Goal: Task Accomplishment & Management: Use online tool/utility

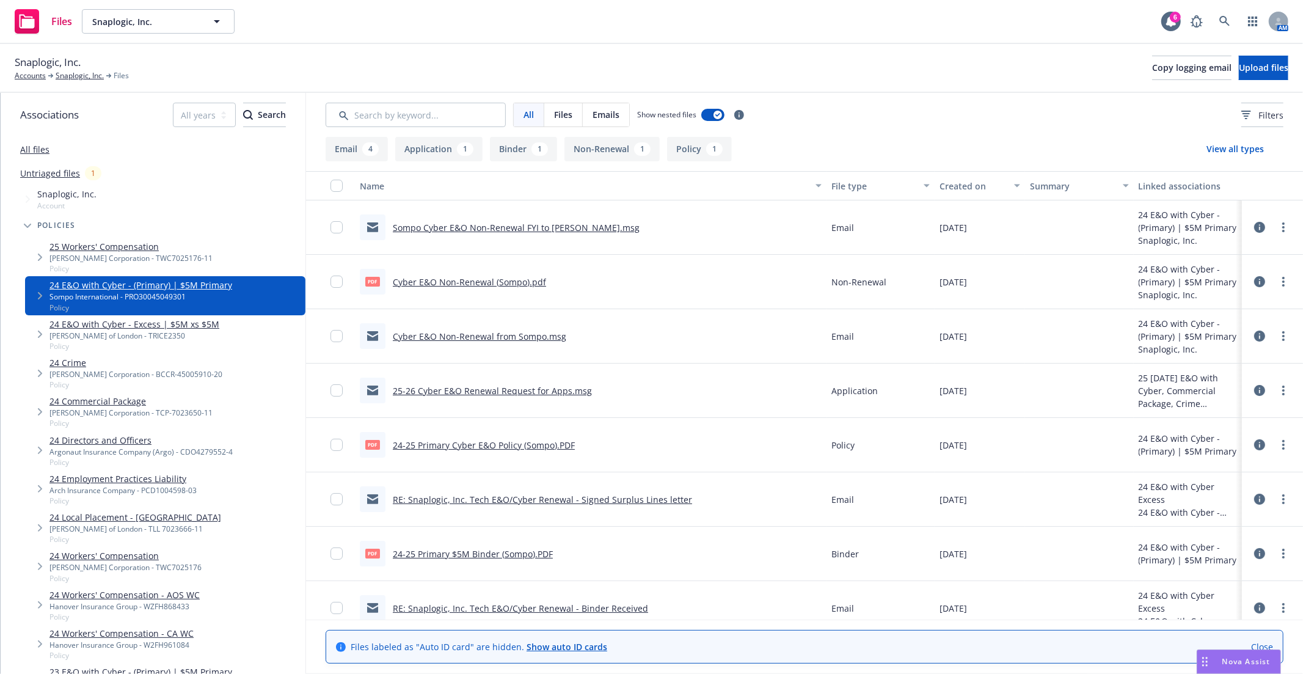
scroll to position [16, 0]
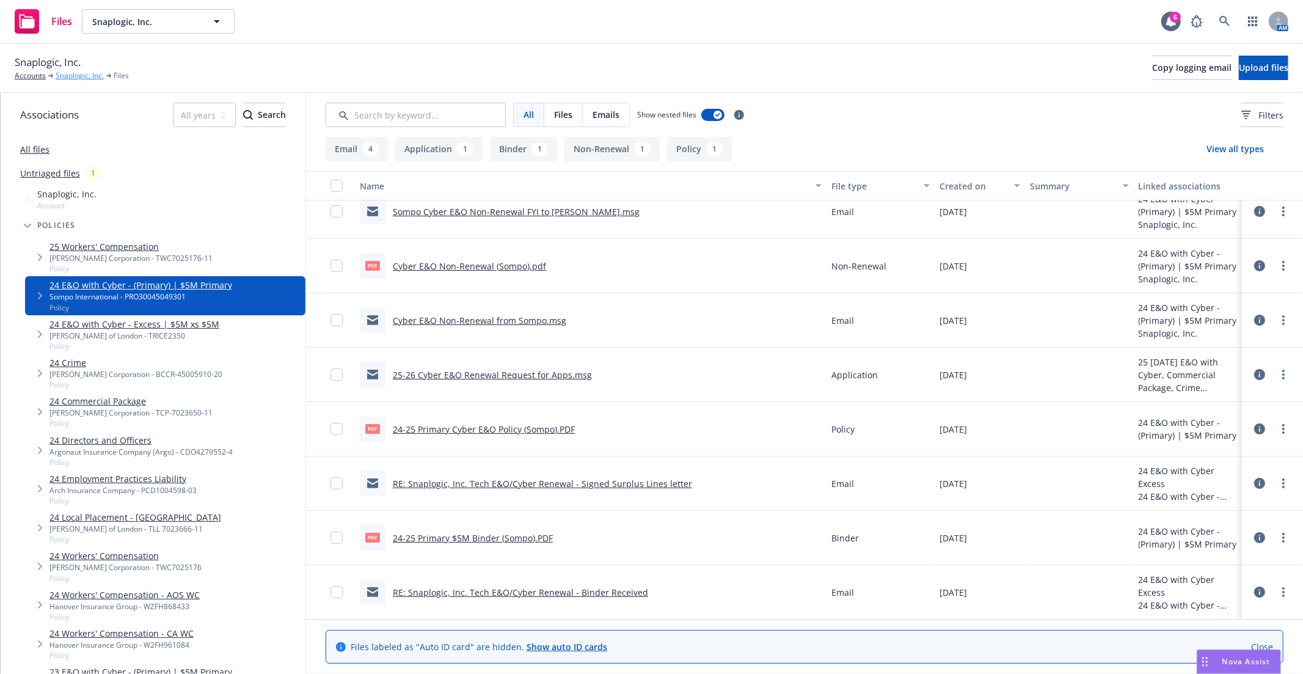
click at [70, 77] on link "Snaplogic, Inc." at bounding box center [80, 75] width 48 height 11
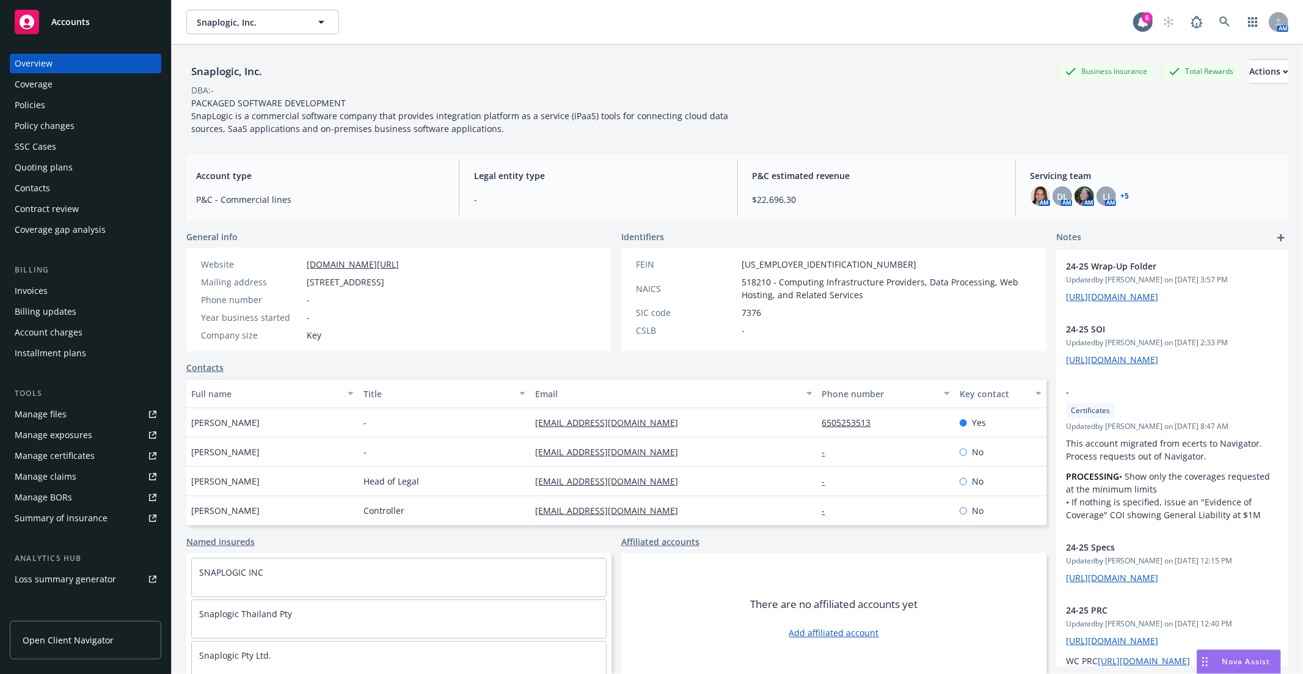
click at [84, 232] on div "Coverage gap analysis" at bounding box center [60, 230] width 91 height 20
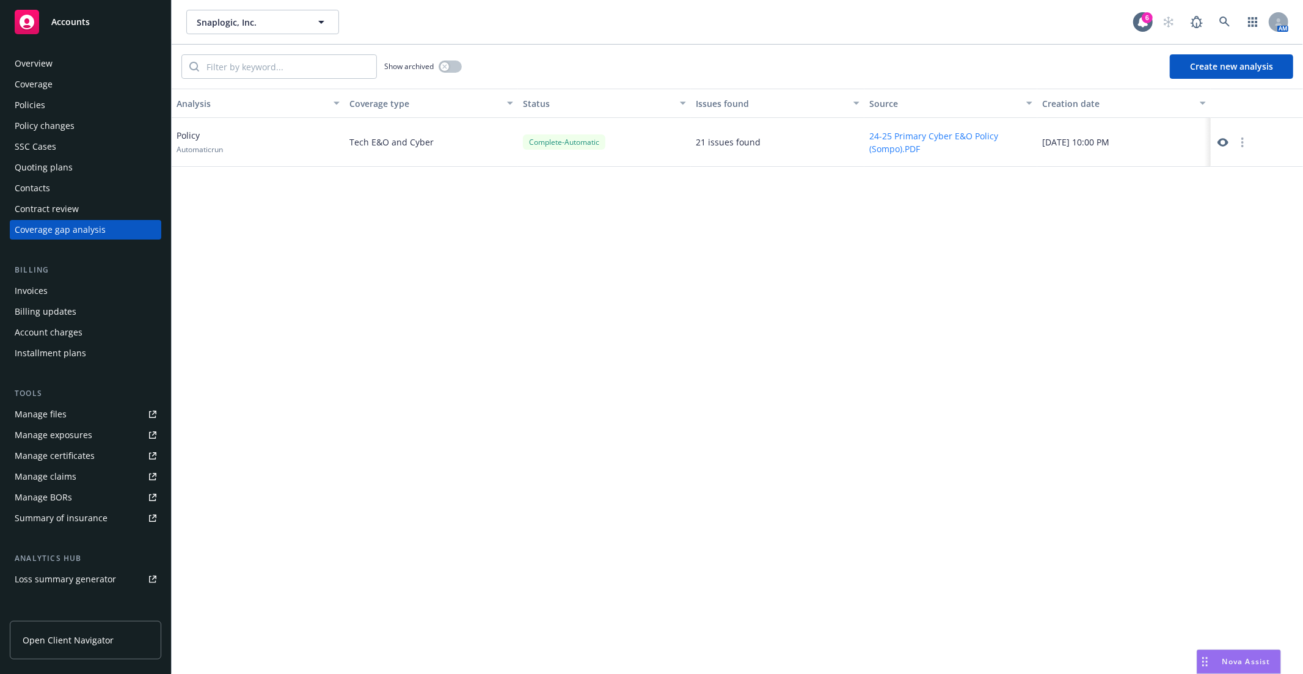
click at [1236, 66] on button "Create new analysis" at bounding box center [1231, 66] width 123 height 24
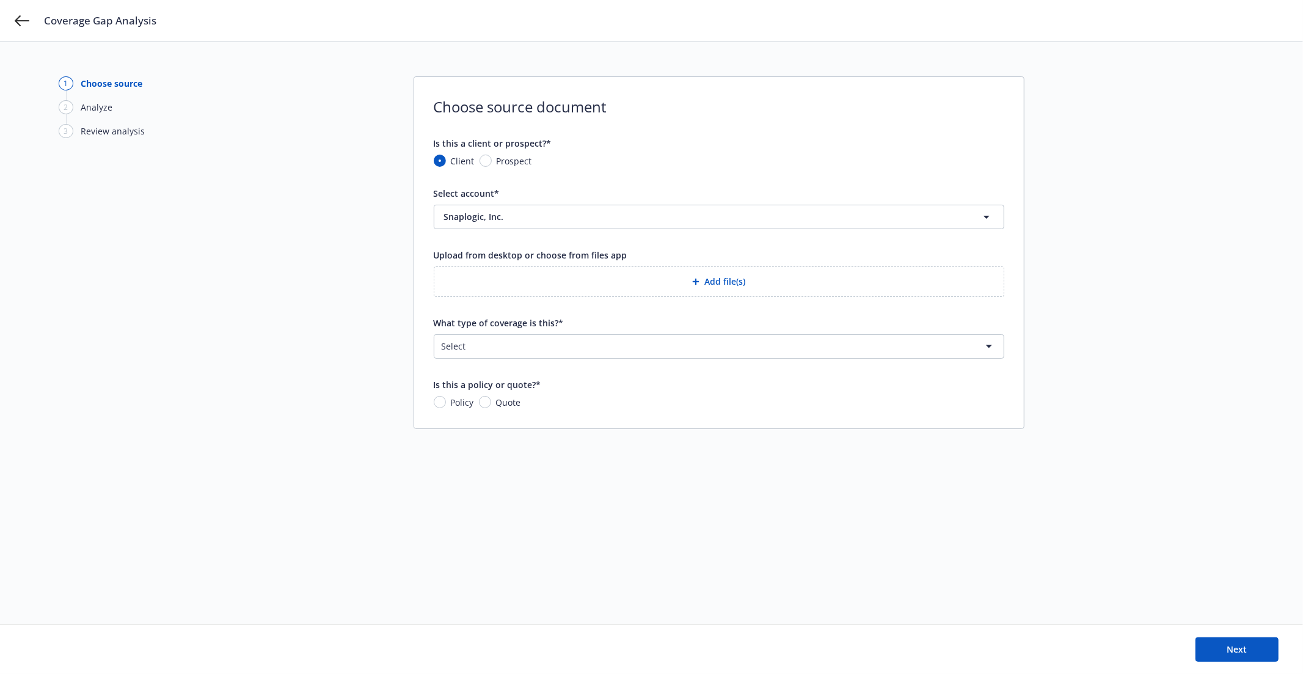
click at [723, 282] on button "Add file(s)" at bounding box center [719, 281] width 571 height 31
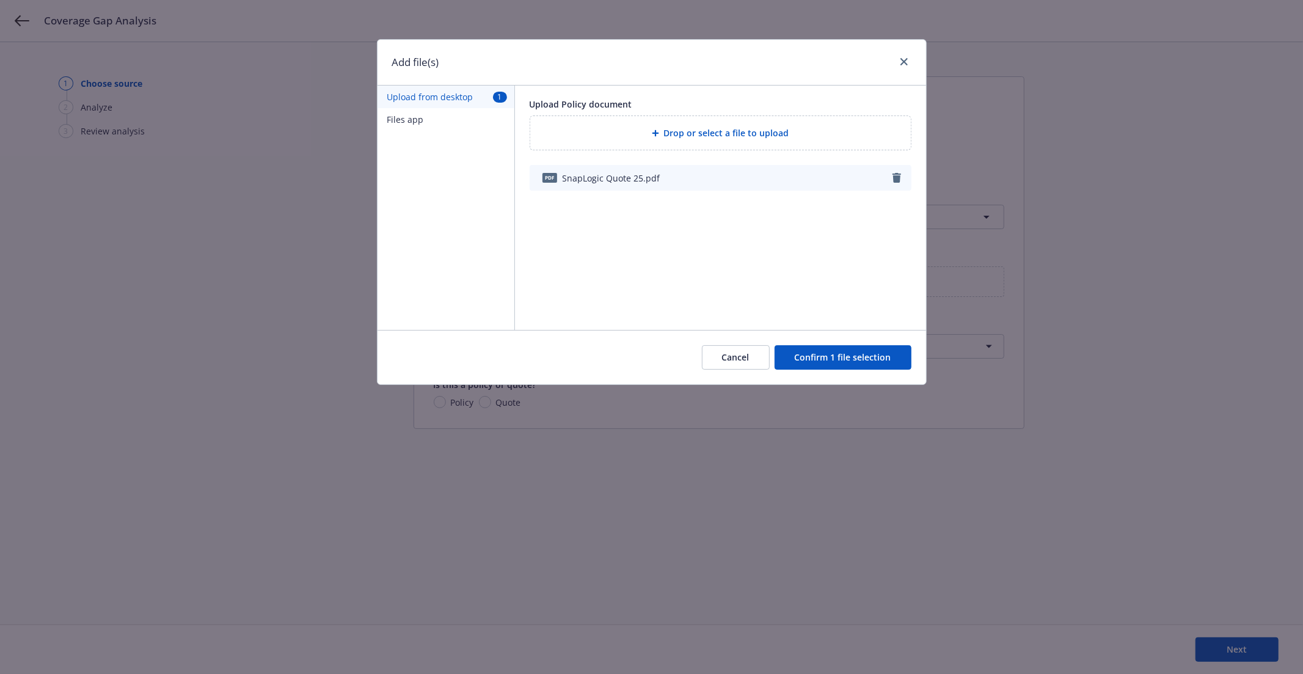
click at [837, 373] on div "Cancel Confirm 1 file selection" at bounding box center [652, 357] width 549 height 54
click at [837, 351] on button "Confirm 1 file selection" at bounding box center [843, 357] width 137 height 24
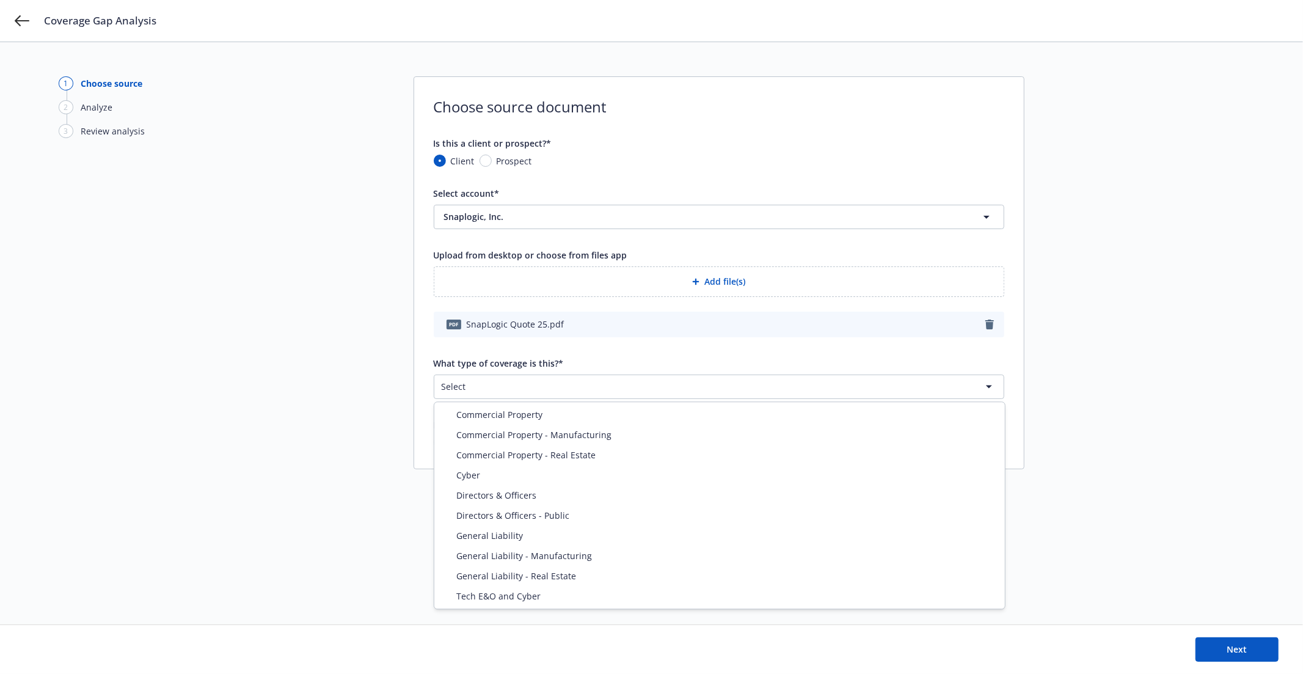
click at [530, 392] on html "Coverage Gap Analysis 1 Choose source 2 Analyze 3 Review analysis Choose source…" at bounding box center [651, 337] width 1303 height 674
select select "ERRORS_AND_OMISSIONS"
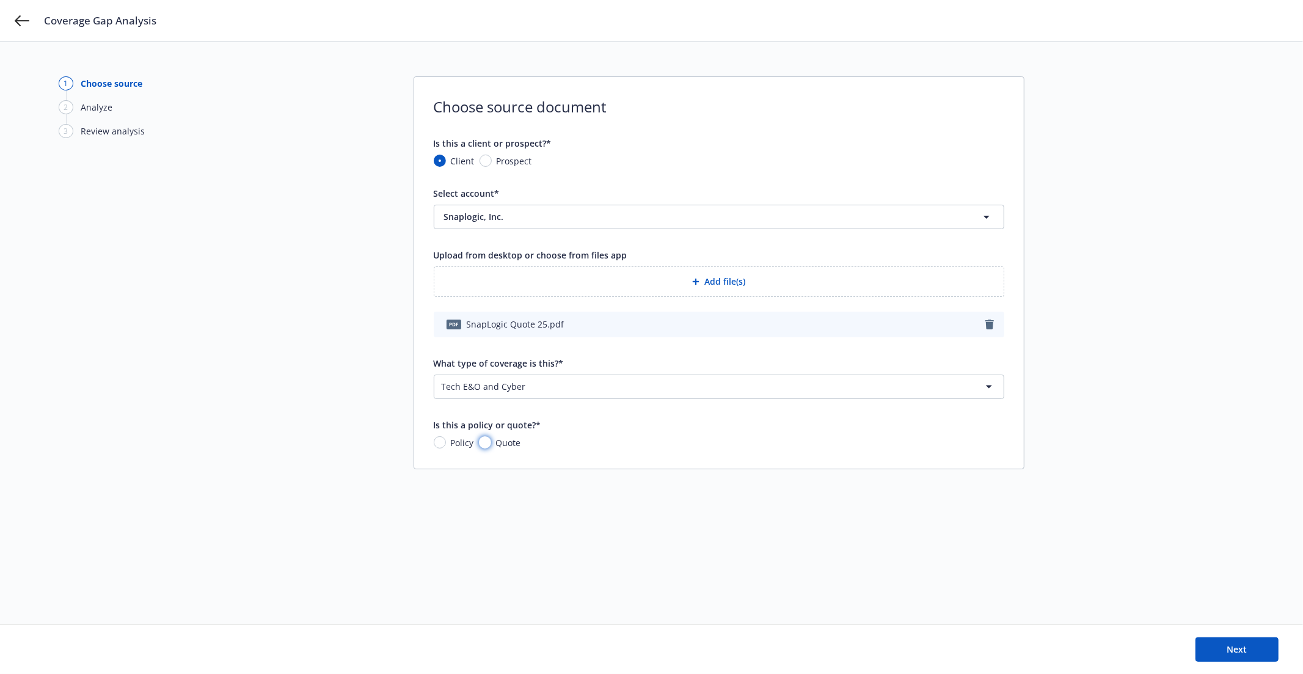
click at [485, 443] on input "Quote" at bounding box center [485, 442] width 12 height 12
radio input "true"
click at [1223, 649] on button "Next" at bounding box center [1237, 649] width 83 height 24
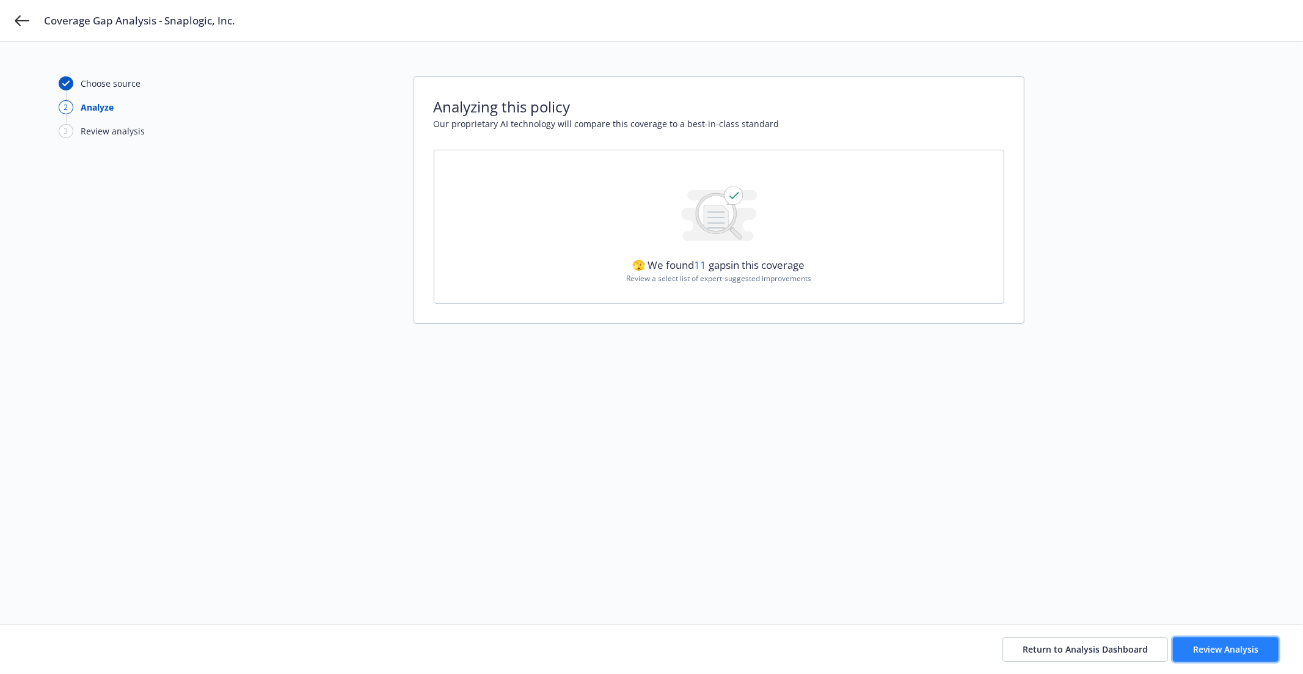
click at [1244, 655] on button "Review Analysis" at bounding box center [1226, 649] width 106 height 24
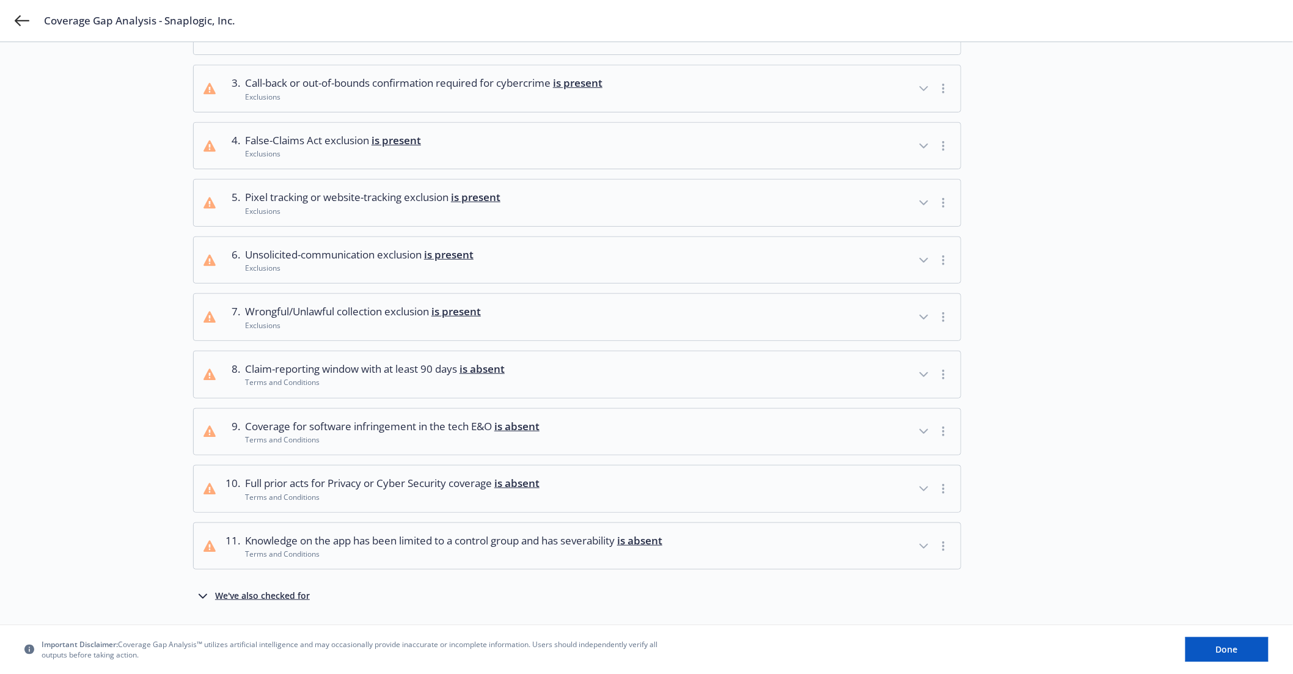
scroll to position [203, 0]
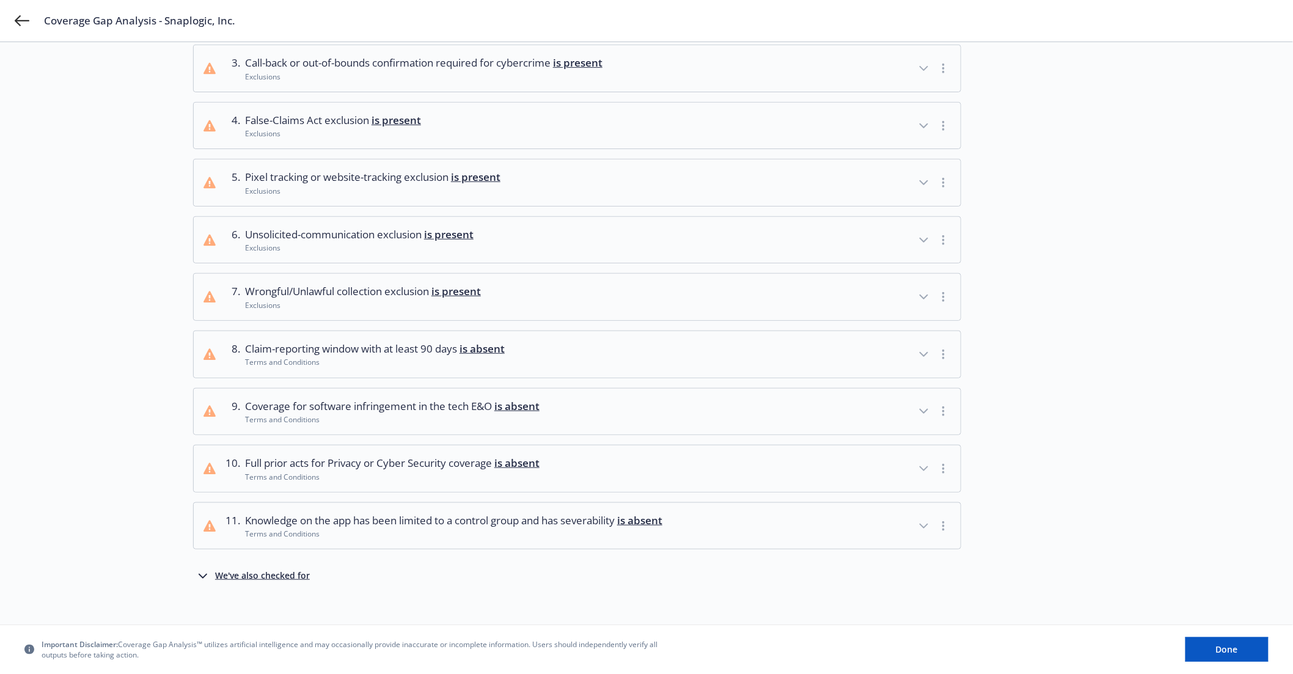
click at [246, 582] on div "We've also checked for" at bounding box center [262, 576] width 95 height 15
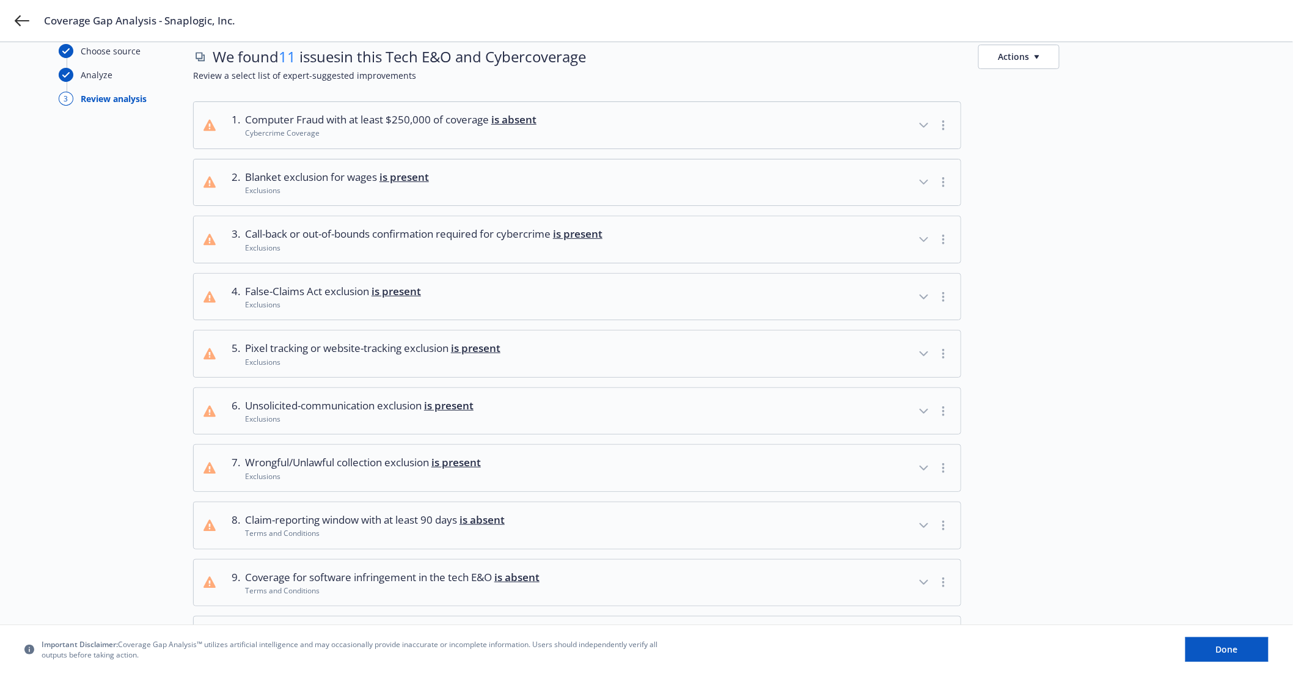
scroll to position [26, 0]
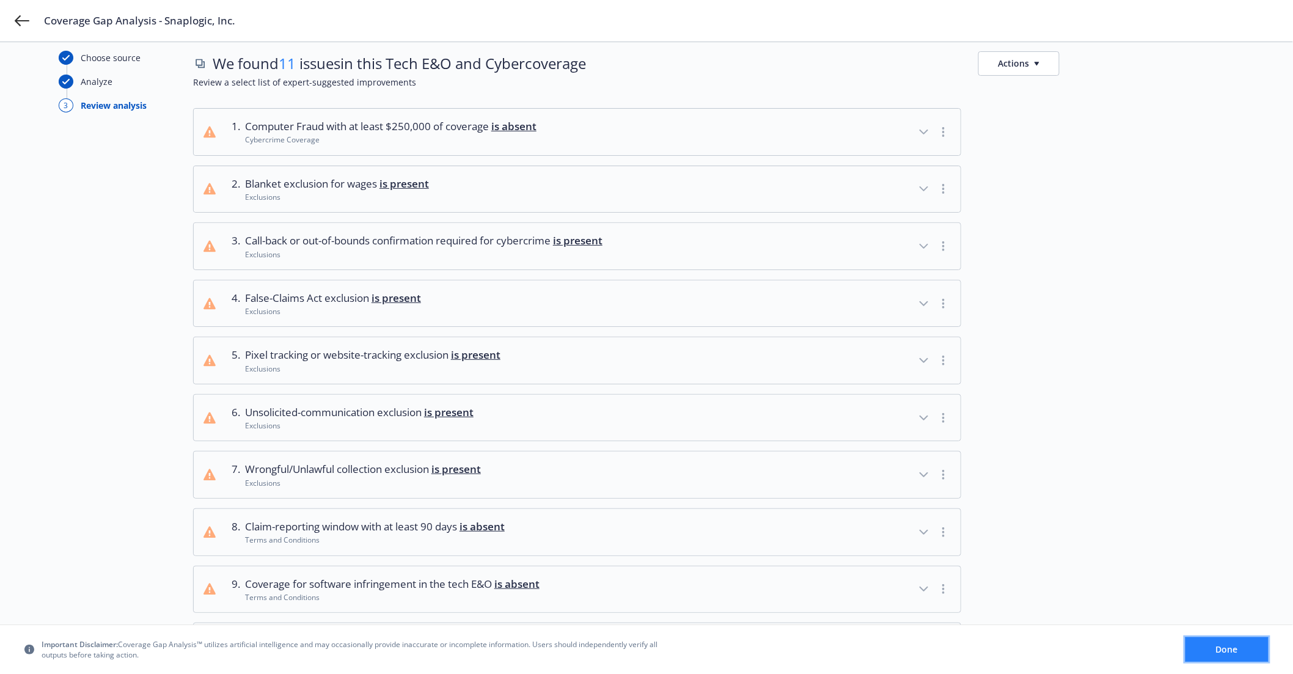
click at [1210, 650] on button "Done" at bounding box center [1226, 649] width 83 height 24
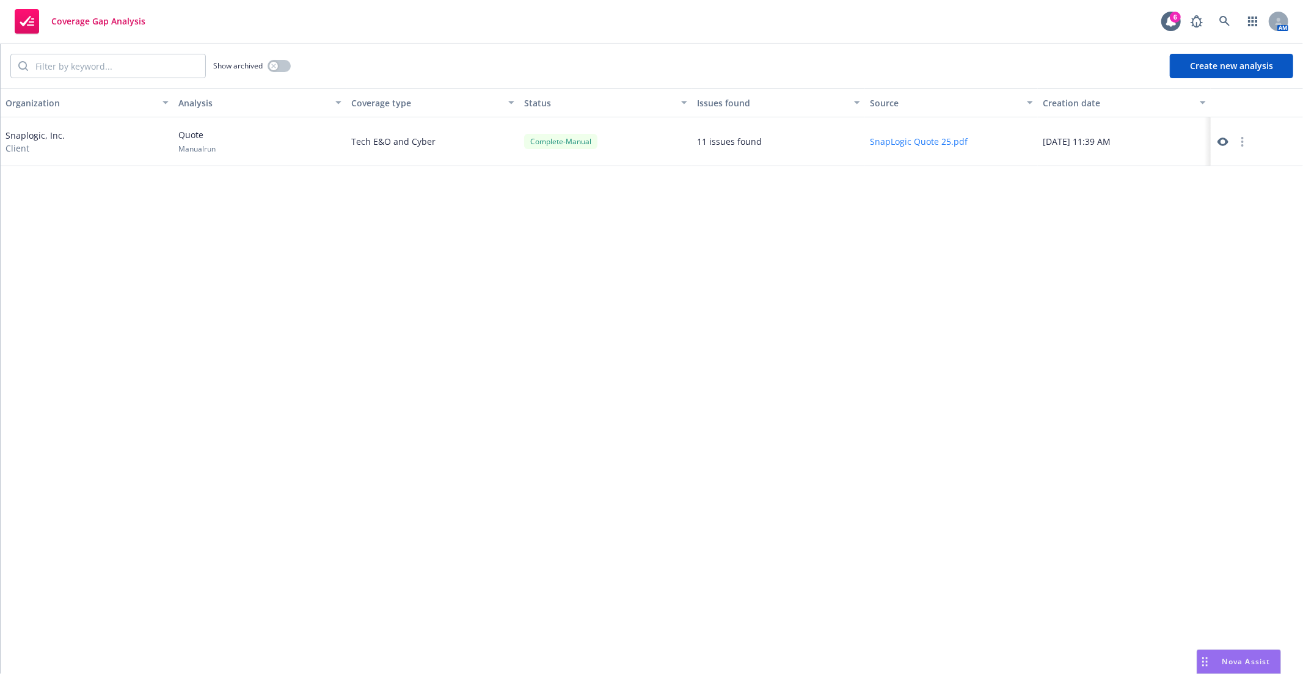
click at [1198, 64] on button "Create new analysis" at bounding box center [1231, 66] width 123 height 24
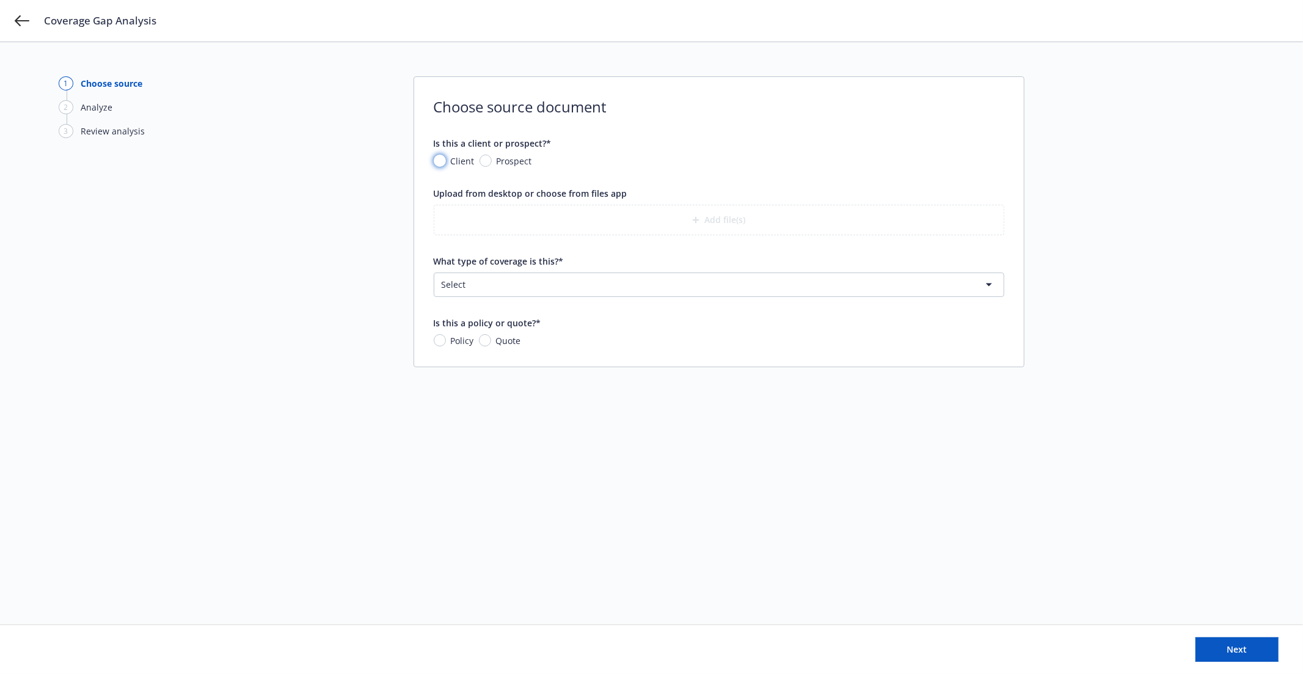
click at [437, 161] on input "Client" at bounding box center [440, 161] width 12 height 12
radio input "true"
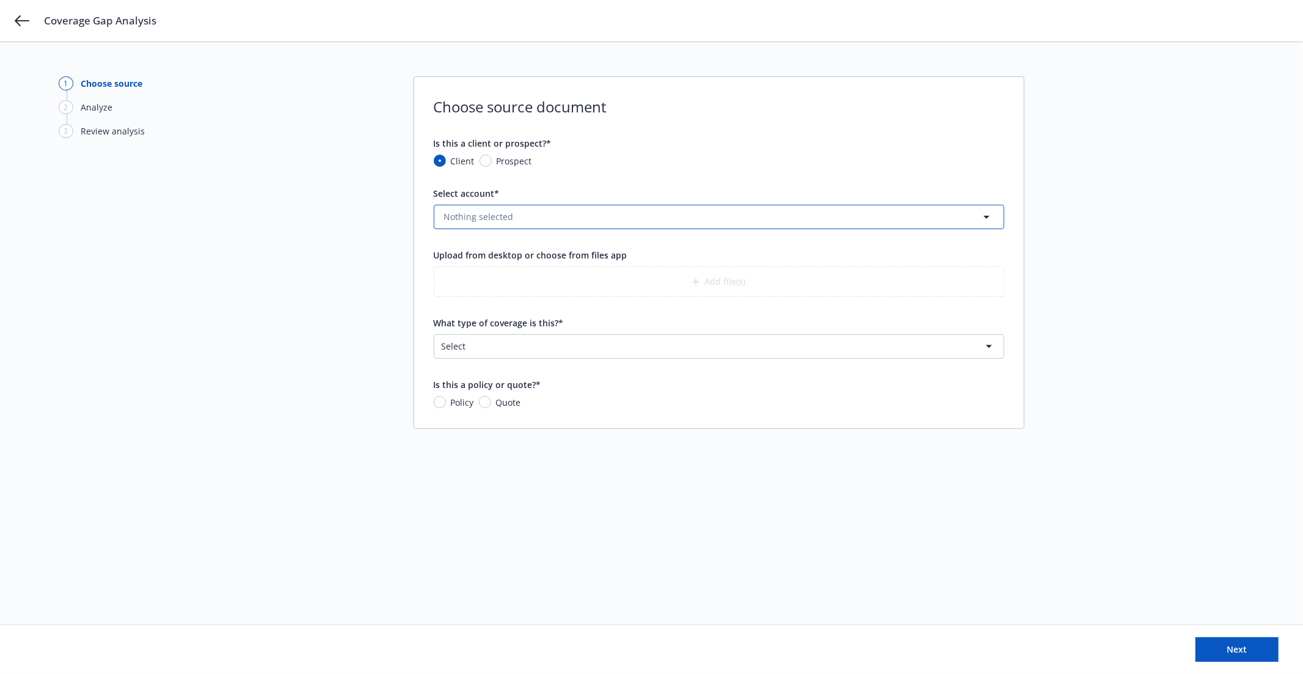
click at [544, 211] on button "Nothing selected" at bounding box center [719, 217] width 571 height 24
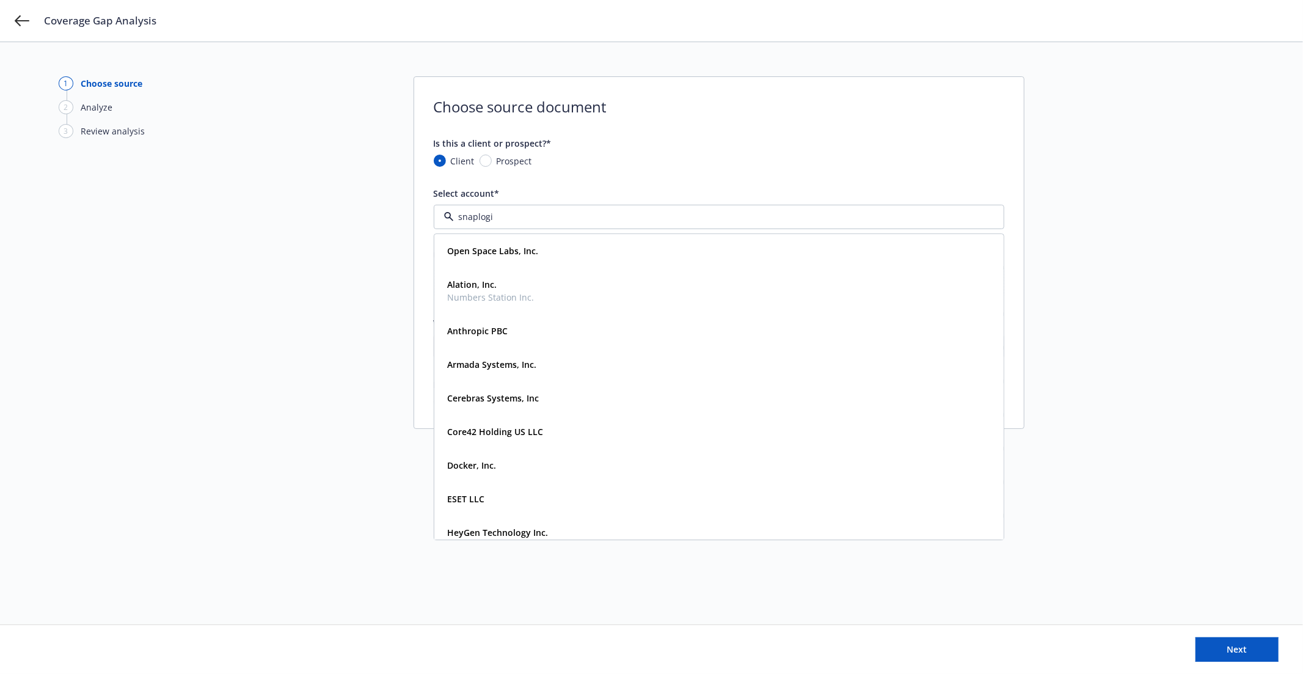
type input "snaplogic"
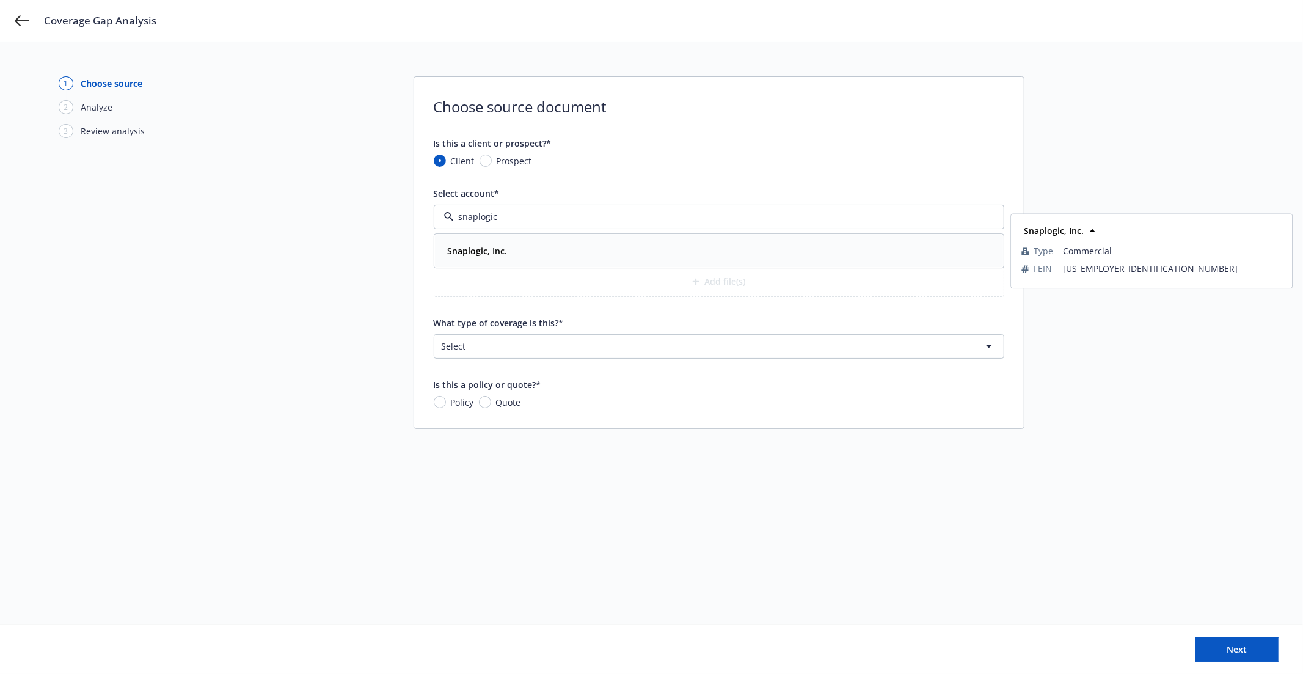
click at [505, 241] on div "Snaplogic, Inc. Type Commercial FEIN 20-5222388" at bounding box center [719, 251] width 568 height 32
click at [748, 283] on button "Add file(s)" at bounding box center [719, 281] width 571 height 31
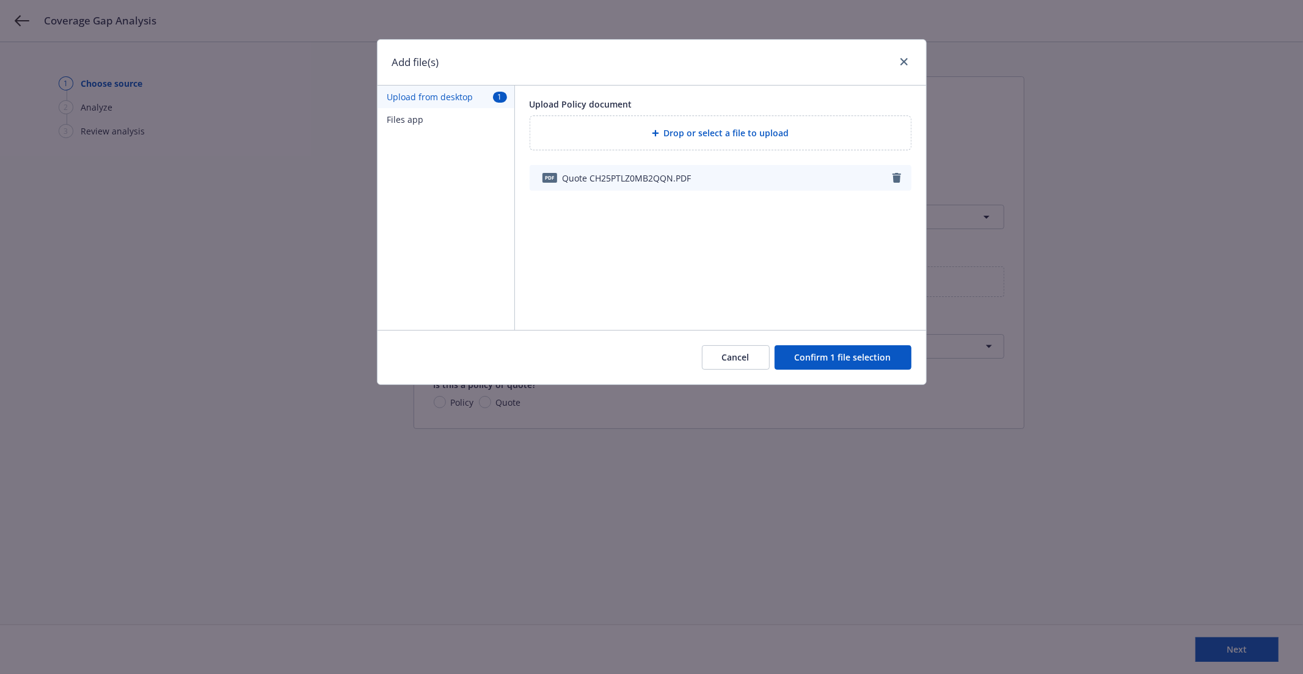
click at [811, 358] on button "Confirm 1 file selection" at bounding box center [843, 357] width 137 height 24
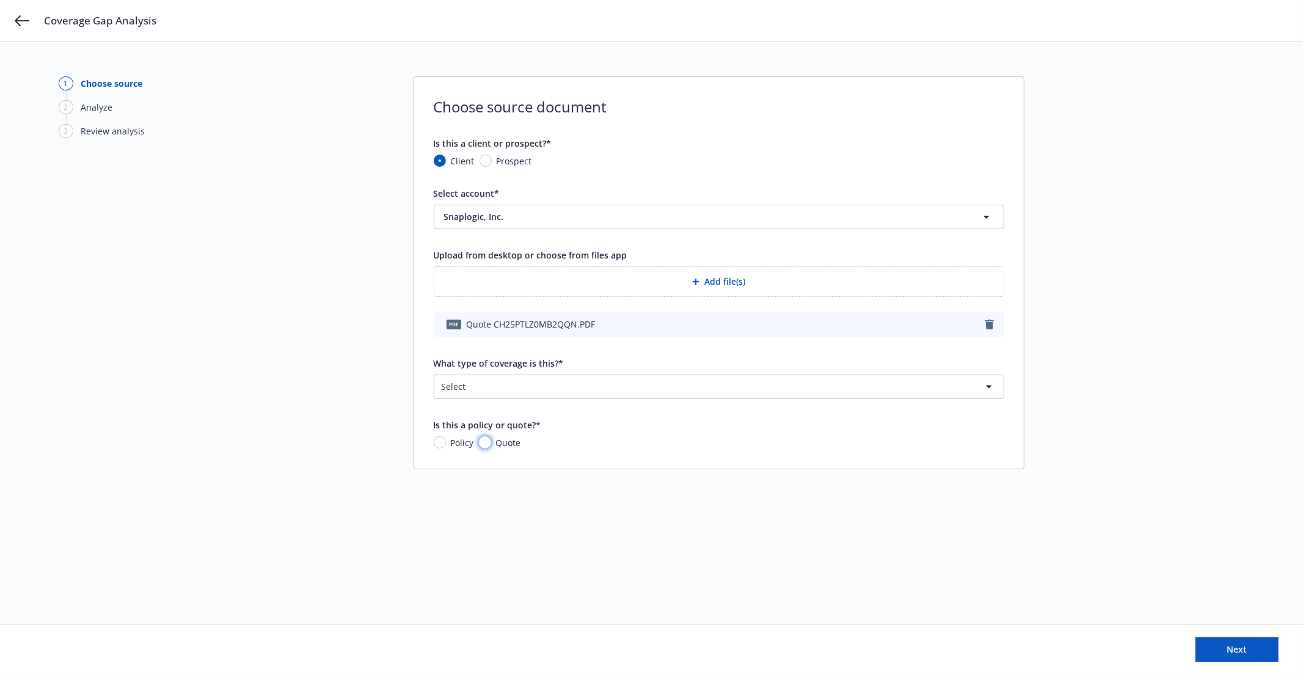
click at [485, 442] on input "Quote" at bounding box center [485, 442] width 12 height 12
radio input "true"
click at [1220, 649] on button "Next" at bounding box center [1237, 649] width 83 height 24
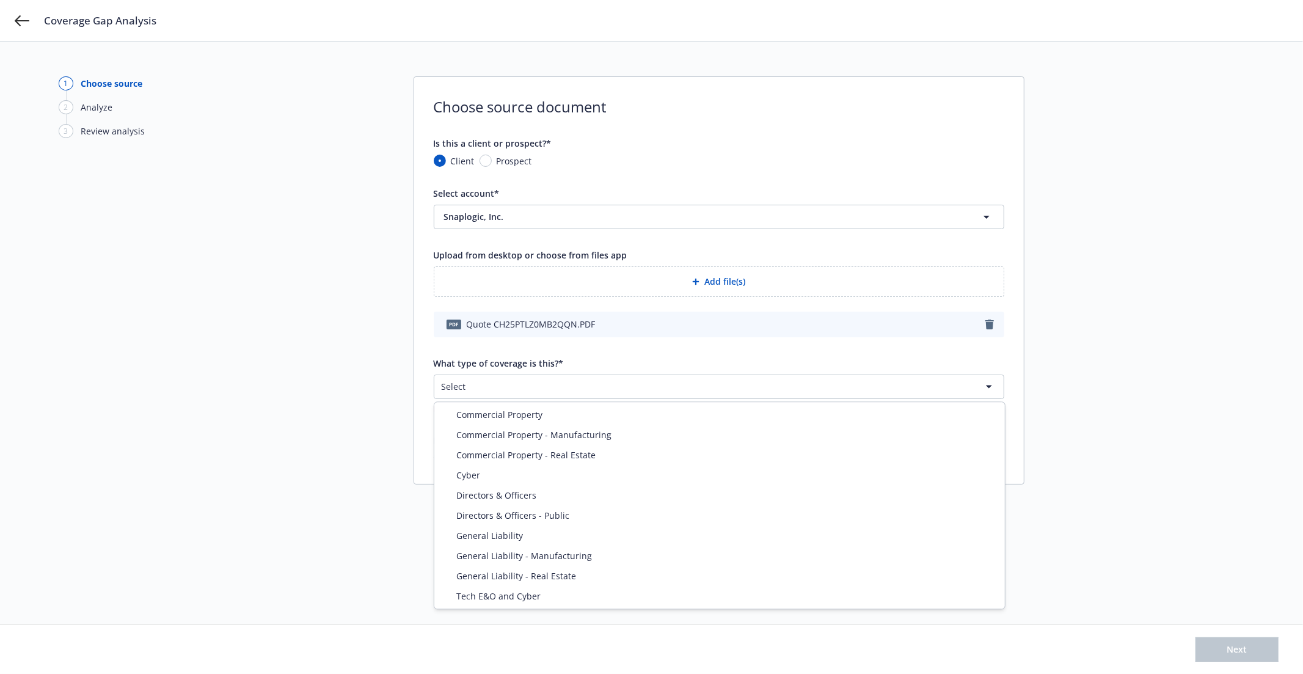
click at [483, 376] on html "Coverage Gap Analysis 1 Choose source 2 Analyze 3 Review analysis Choose source…" at bounding box center [651, 337] width 1303 height 674
select select "ERRORS_AND_OMISSIONS"
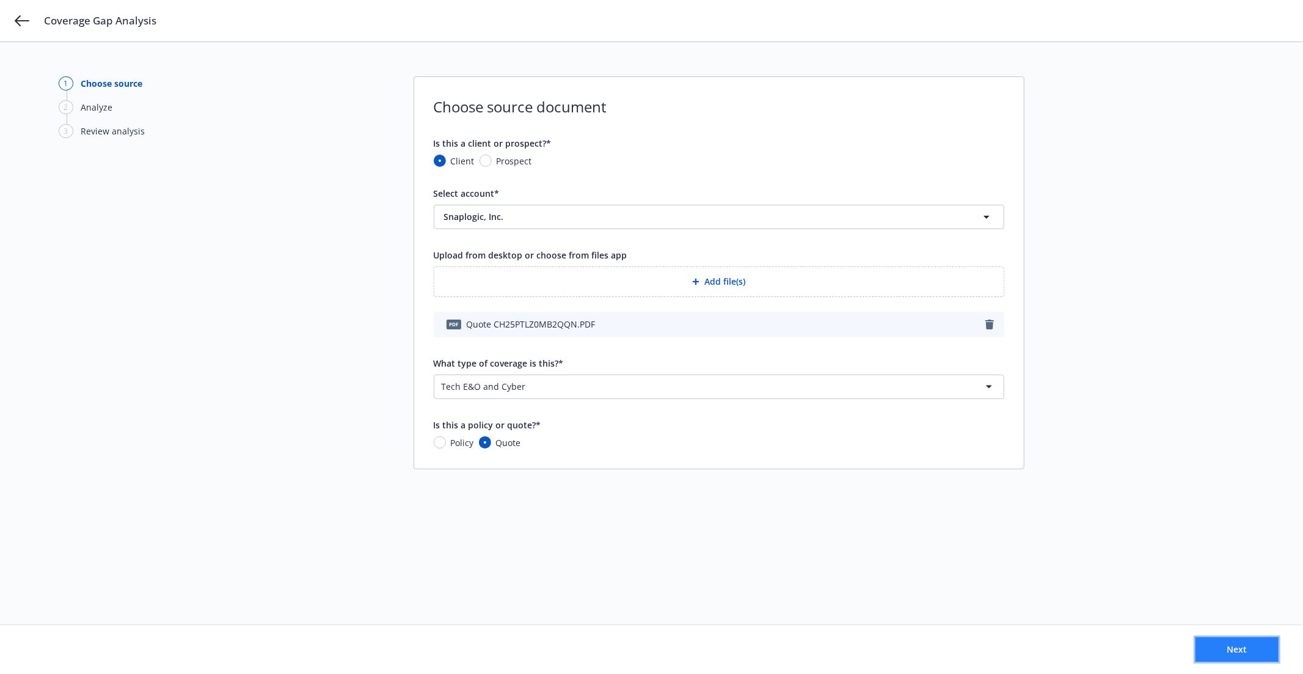
click at [1217, 645] on button "Next" at bounding box center [1237, 649] width 83 height 24
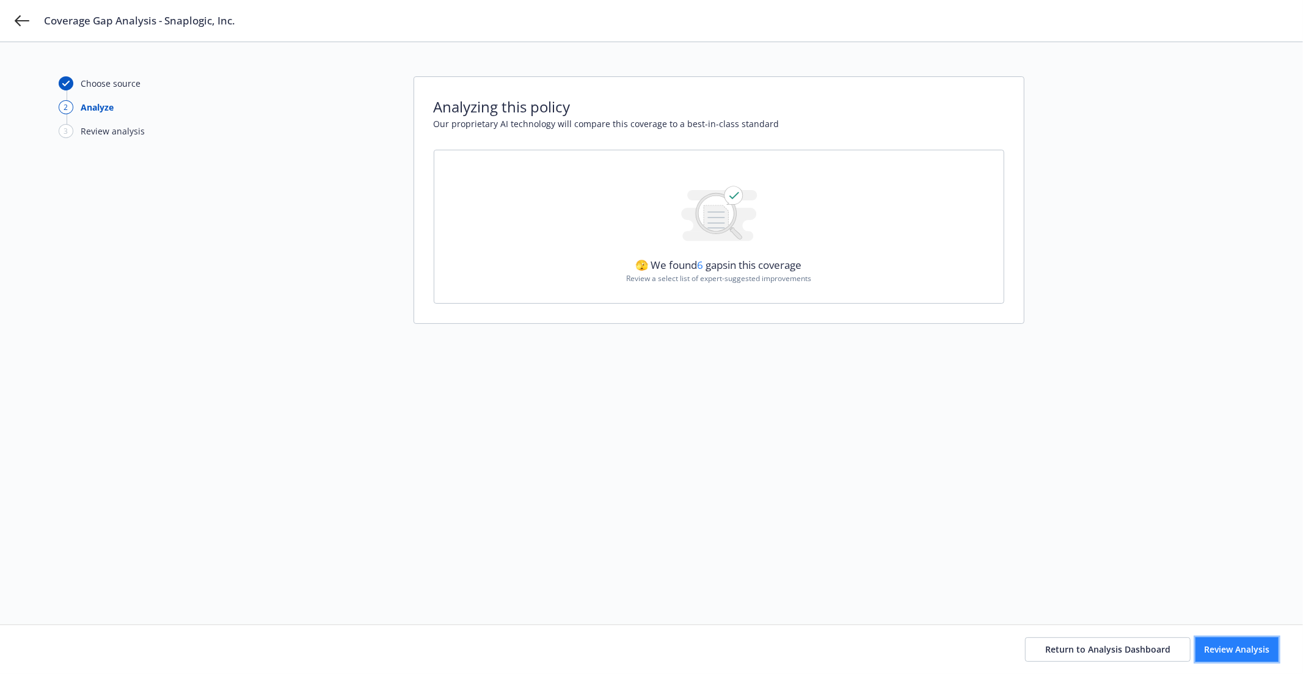
click at [1248, 645] on span "Review Analysis" at bounding box center [1237, 649] width 65 height 12
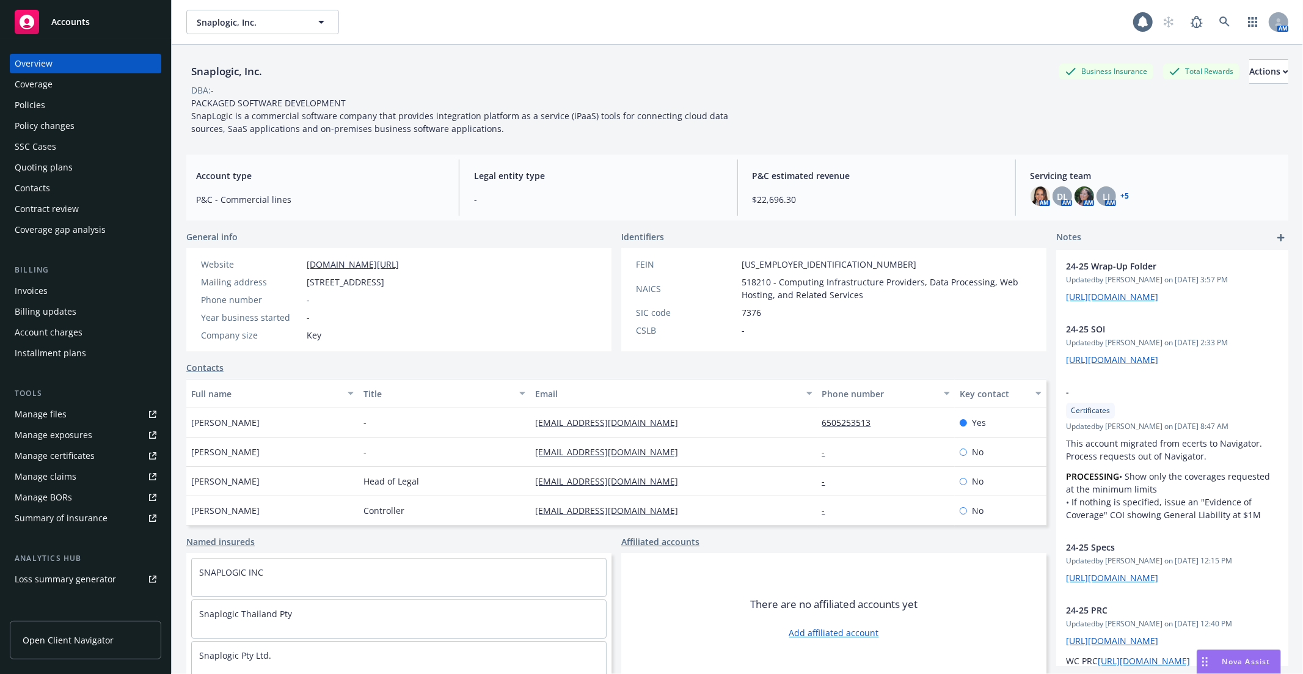
click at [68, 229] on div "Coverage gap analysis" at bounding box center [60, 230] width 91 height 20
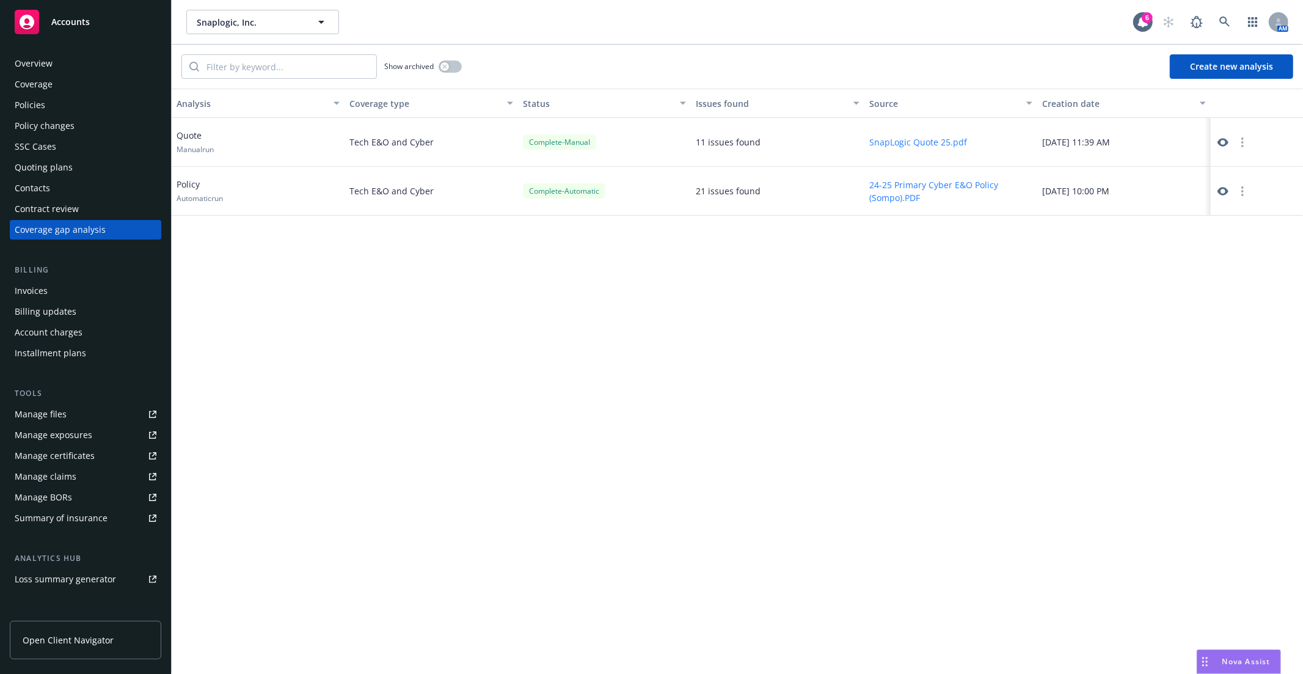
click at [1223, 188] on icon at bounding box center [1223, 191] width 11 height 9
click at [72, 228] on div "Coverage gap analysis" at bounding box center [60, 230] width 91 height 20
click at [1242, 142] on circle "button" at bounding box center [1243, 142] width 2 height 2
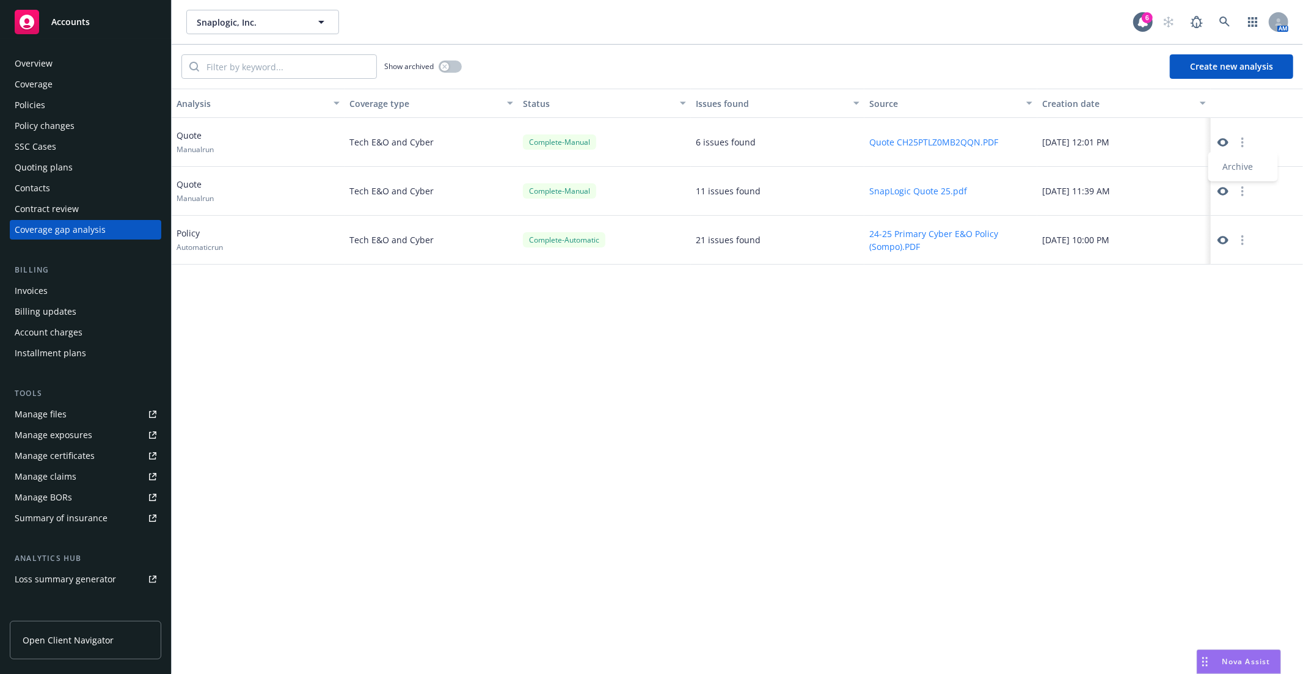
click at [1222, 137] on icon at bounding box center [1223, 142] width 11 height 11
click at [1243, 186] on circle "button" at bounding box center [1243, 187] width 2 height 2
click at [1225, 194] on icon at bounding box center [1223, 191] width 11 height 9
click at [1239, 241] on button "button" at bounding box center [1242, 240] width 15 height 15
click at [1224, 238] on icon at bounding box center [1223, 240] width 11 height 11
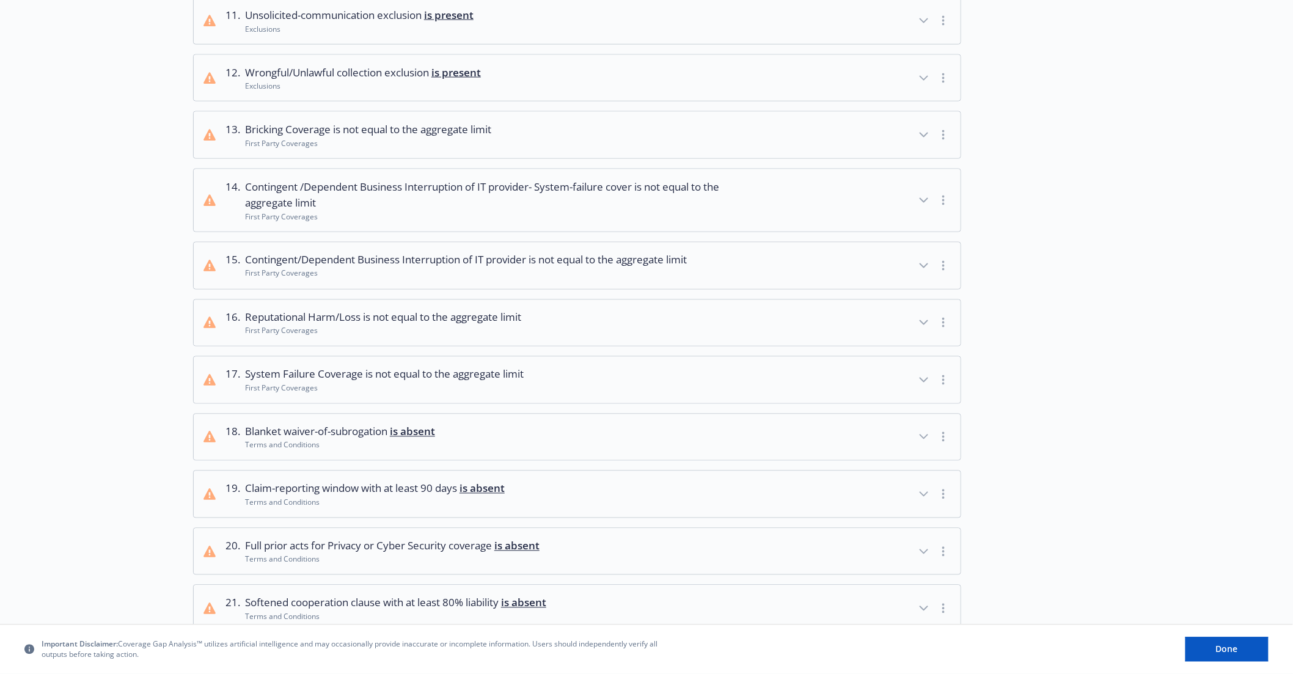
scroll to position [747, 0]
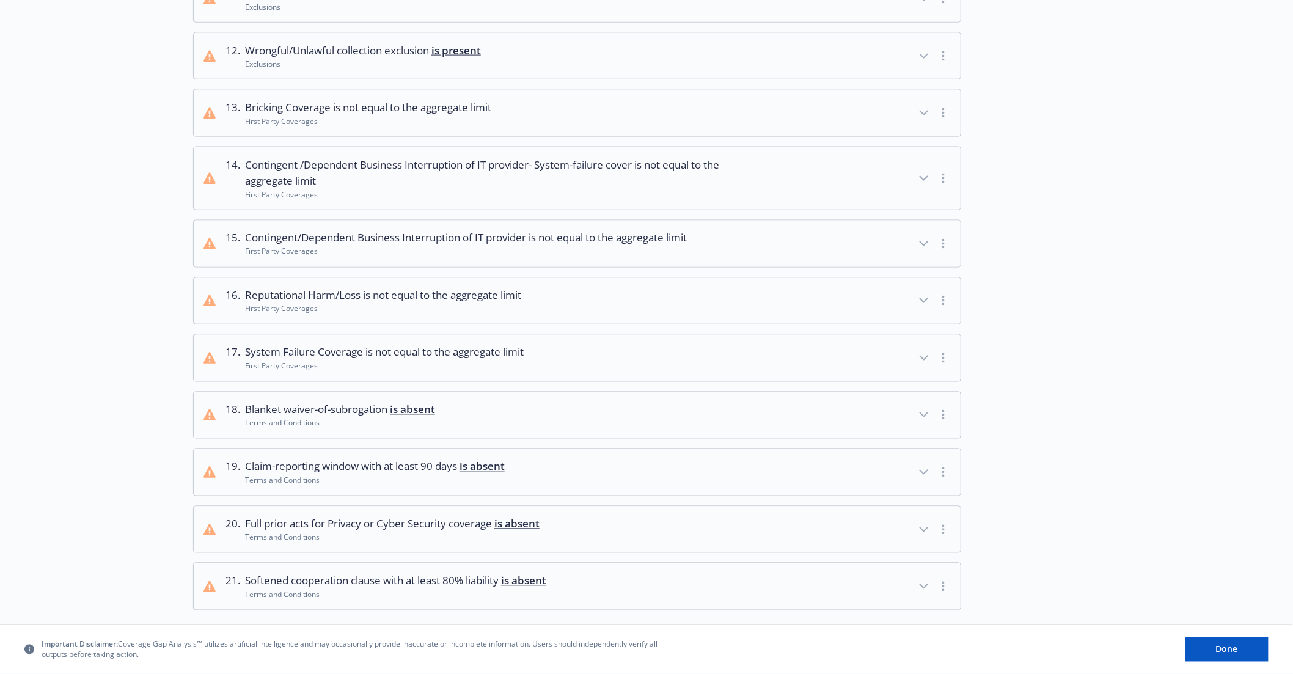
click at [923, 117] on icon "button" at bounding box center [924, 113] width 15 height 15
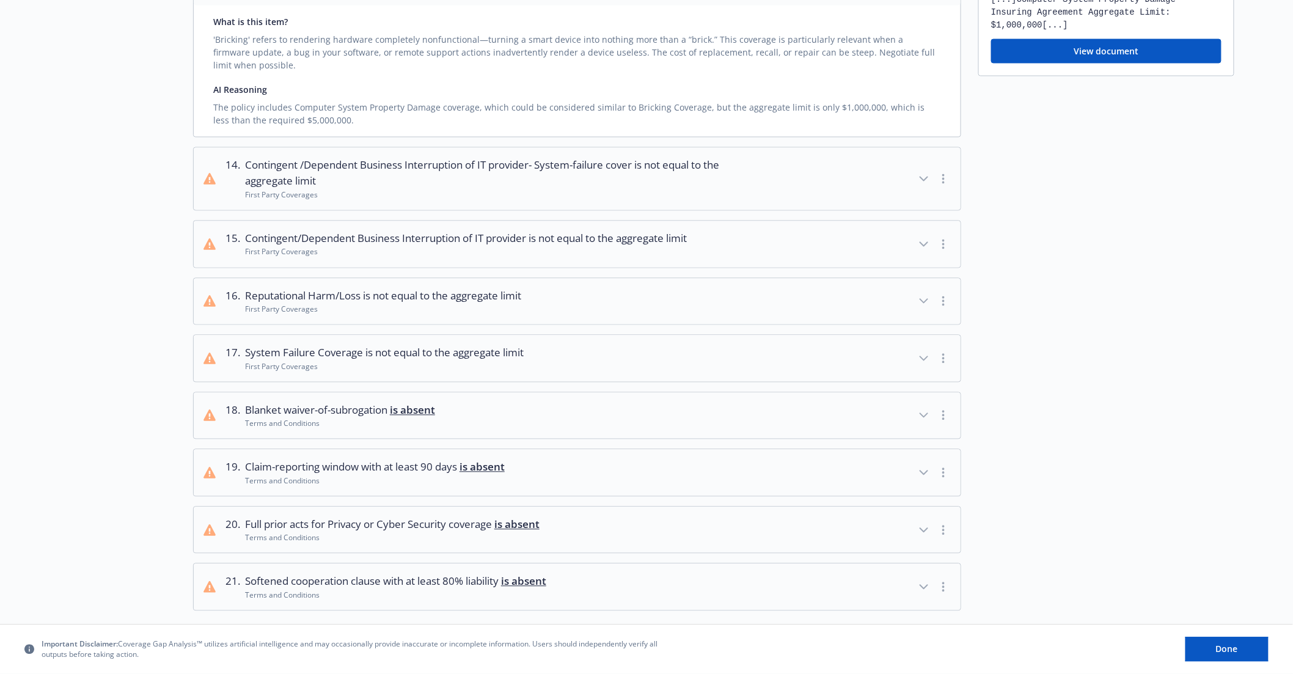
scroll to position [882, 0]
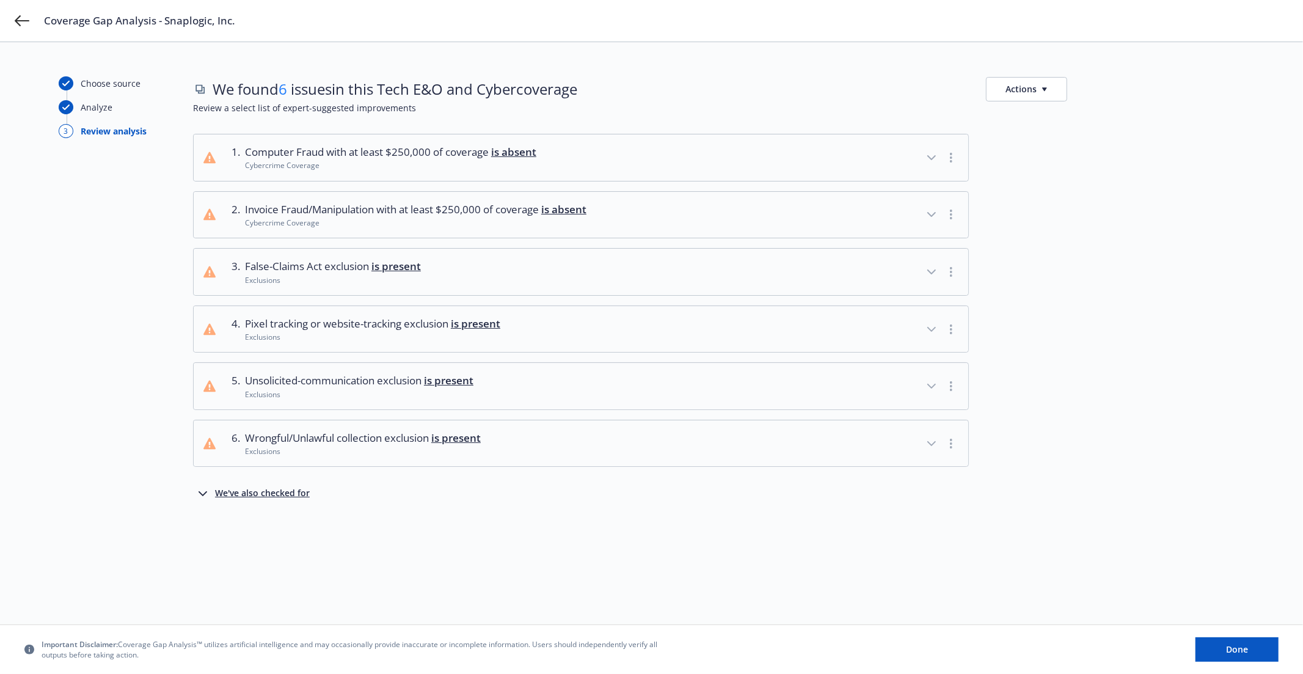
click at [221, 489] on div "We've also checked for" at bounding box center [262, 493] width 95 height 15
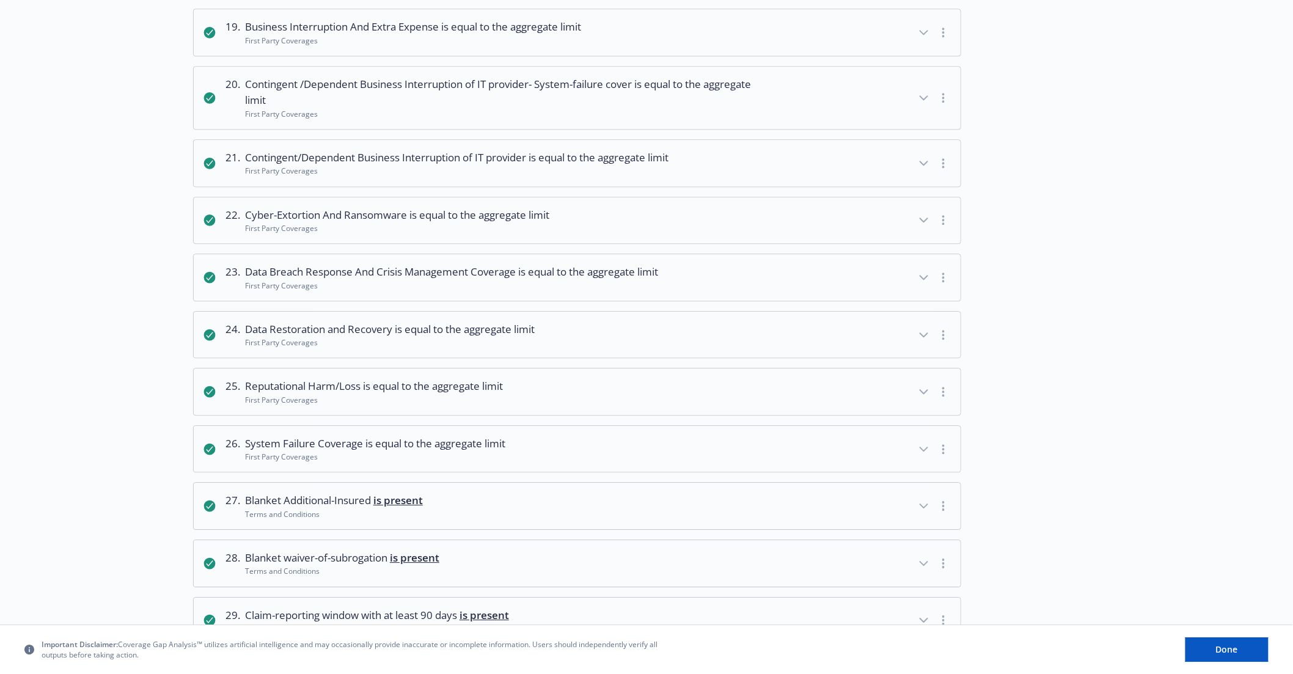
scroll to position [1222, 0]
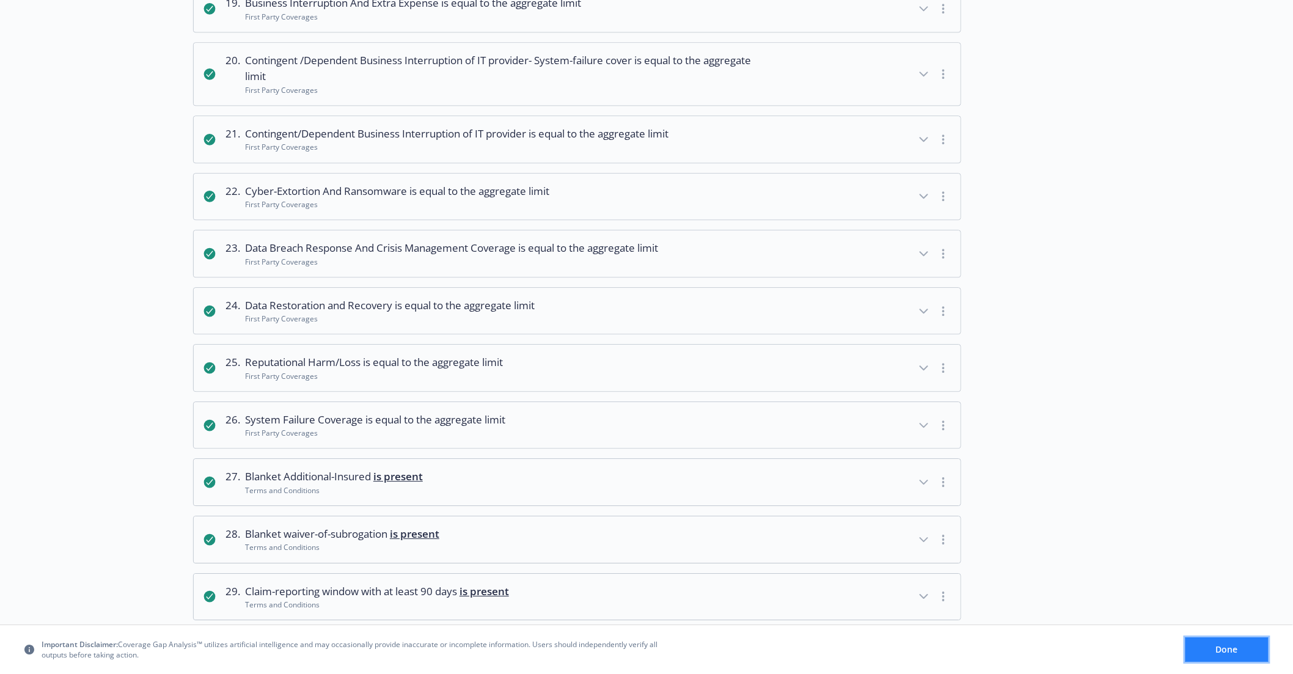
click at [1259, 649] on button "Done" at bounding box center [1226, 649] width 83 height 24
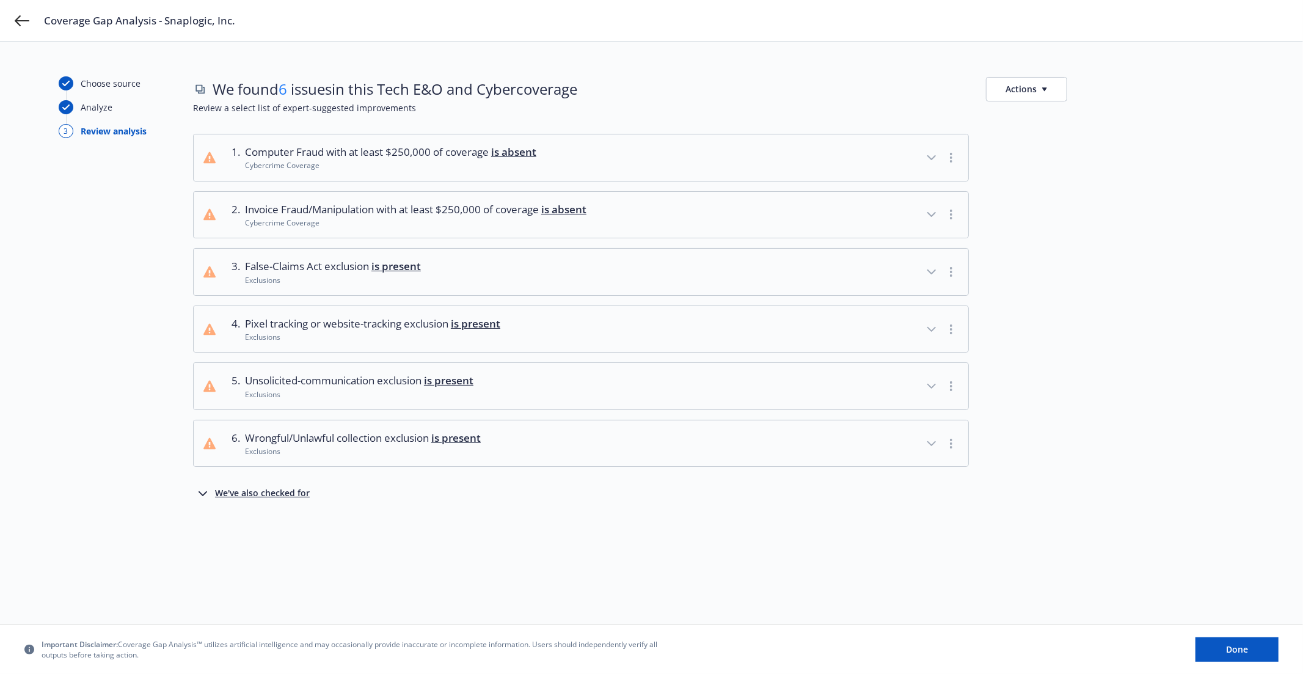
click at [1045, 93] on button "Actions" at bounding box center [1026, 89] width 81 height 24
click at [1060, 120] on link "Copy list of issues" at bounding box center [1085, 116] width 197 height 24
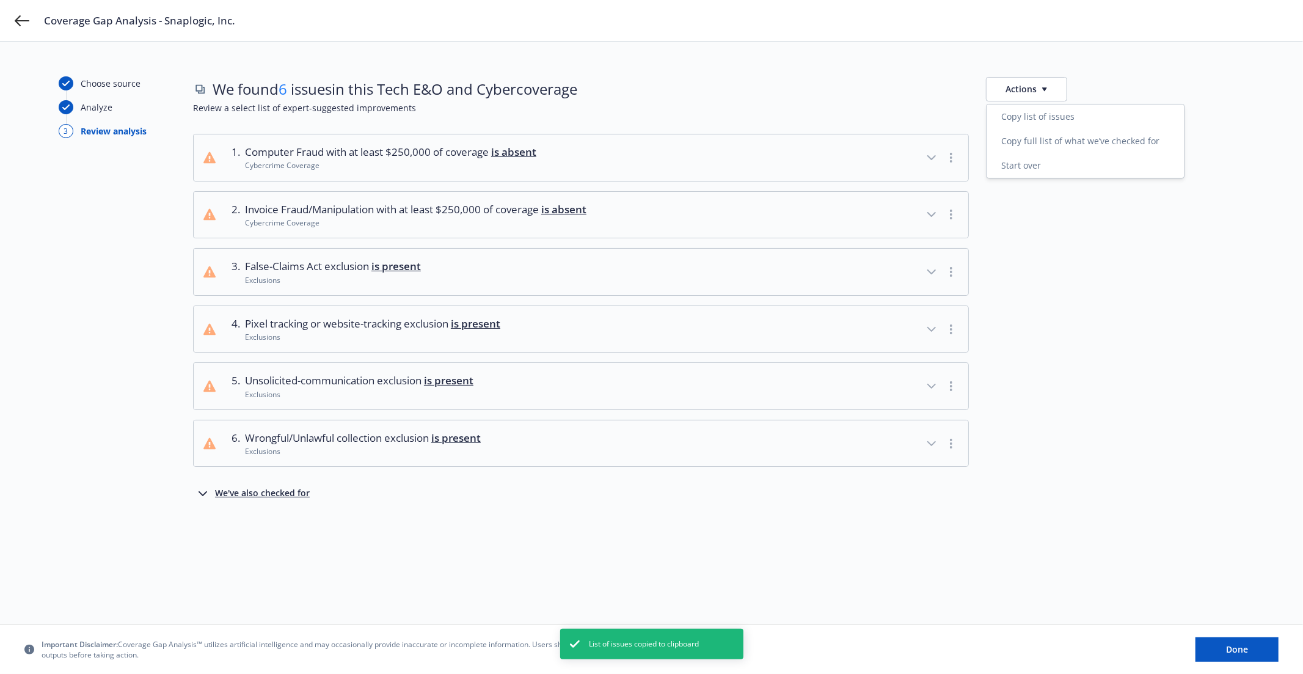
click at [1035, 141] on link "Copy full list of what we’ve checked for" at bounding box center [1085, 141] width 197 height 24
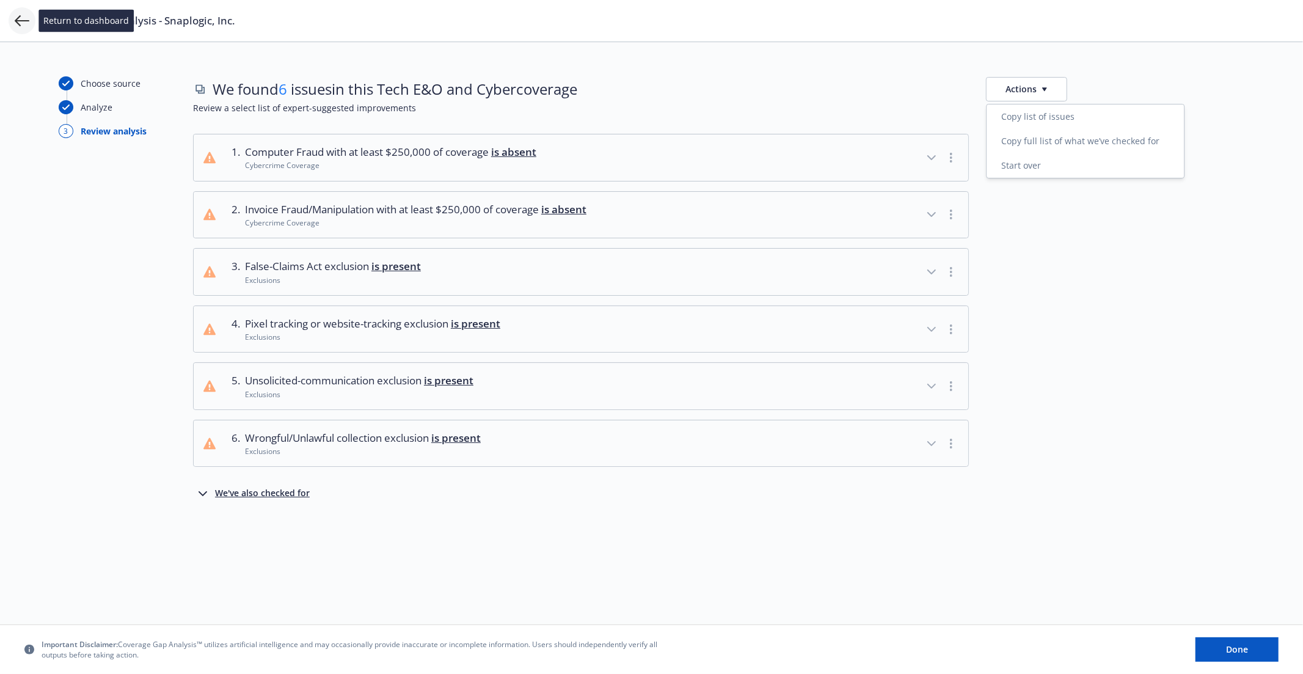
click at [24, 21] on icon at bounding box center [22, 20] width 15 height 15
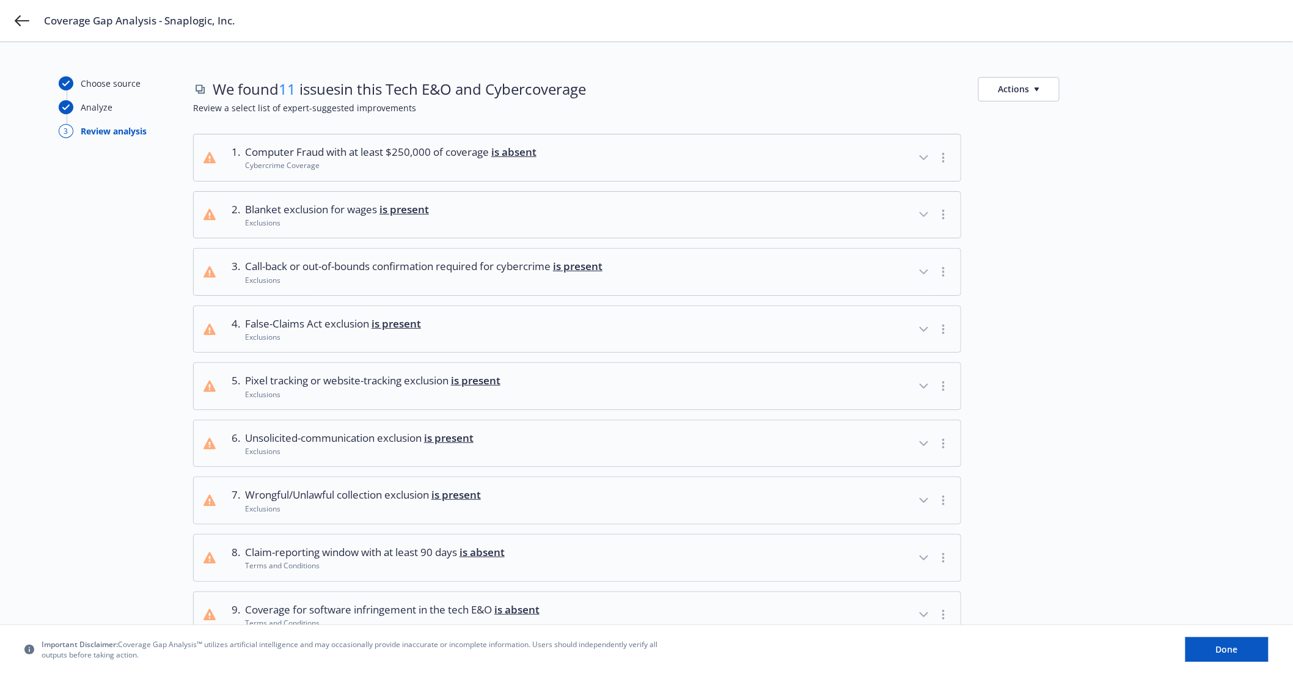
click at [1048, 92] on button "Actions" at bounding box center [1018, 89] width 81 height 24
click at [1046, 141] on link "Copy full list of what we’ve checked for" at bounding box center [1077, 141] width 197 height 24
click at [20, 19] on icon at bounding box center [22, 20] width 15 height 15
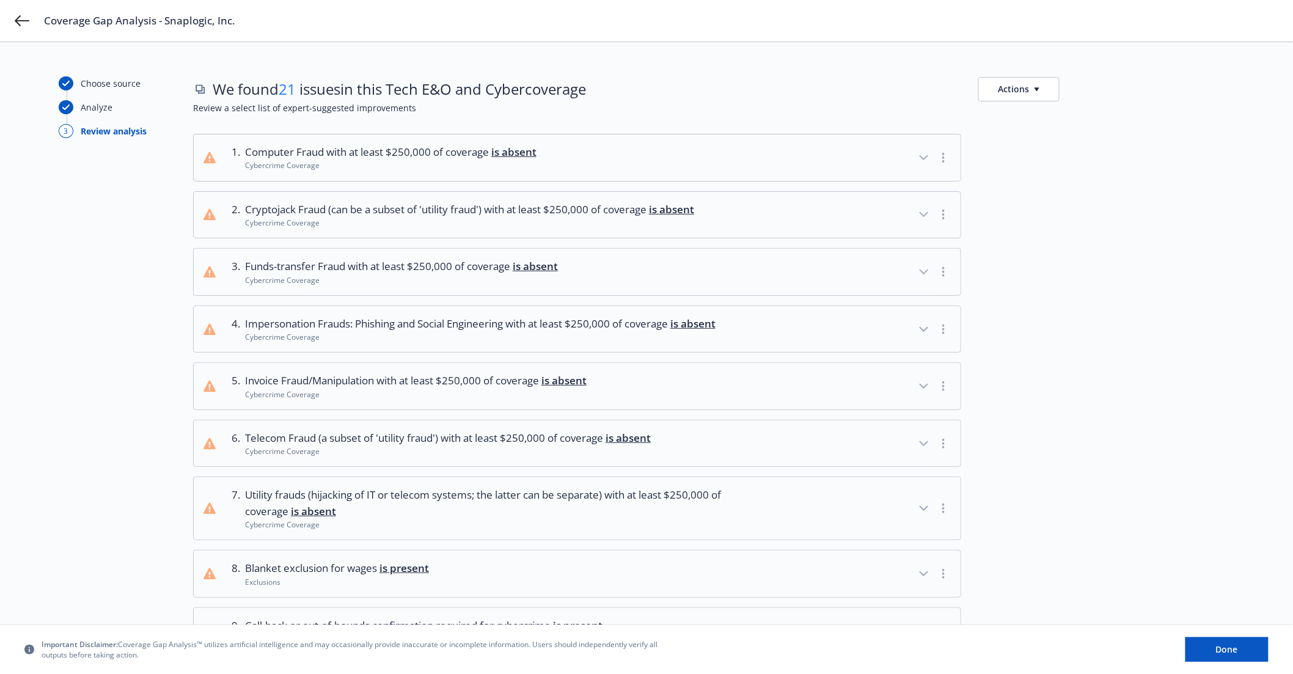
click at [1015, 89] on button "Actions" at bounding box center [1018, 89] width 81 height 24
click at [1031, 139] on link "Copy full list of what we’ve checked for" at bounding box center [1077, 141] width 197 height 24
drag, startPoint x: 34, startPoint y: 19, endPoint x: 26, endPoint y: 19, distance: 7.9
click at [34, 19] on div "Coverage Gap Analysis - Snaplogic, Inc." at bounding box center [646, 21] width 1293 height 42
click at [4, 11] on div "Coverage Gap Analysis - Snaplogic, Inc." at bounding box center [646, 21] width 1293 height 42
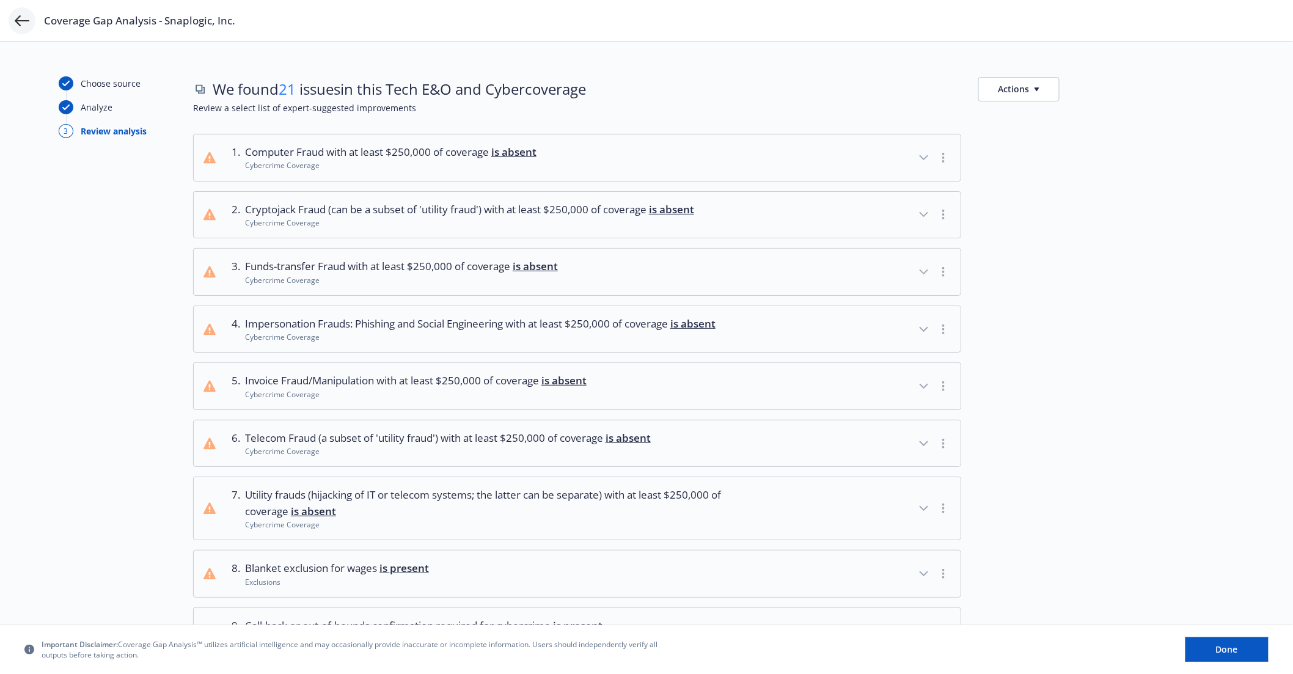
click at [15, 17] on icon at bounding box center [22, 20] width 15 height 15
